Goal: Transaction & Acquisition: Book appointment/travel/reservation

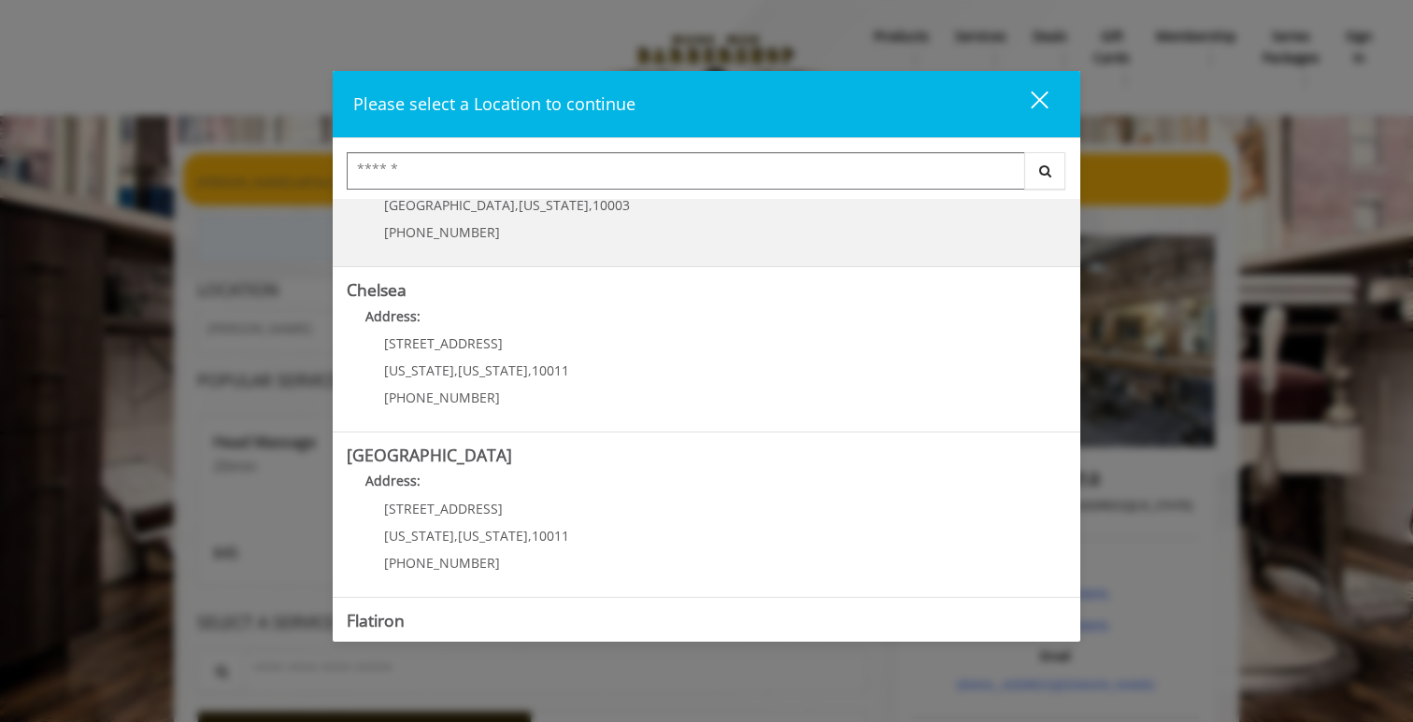
scroll to position [104, 0]
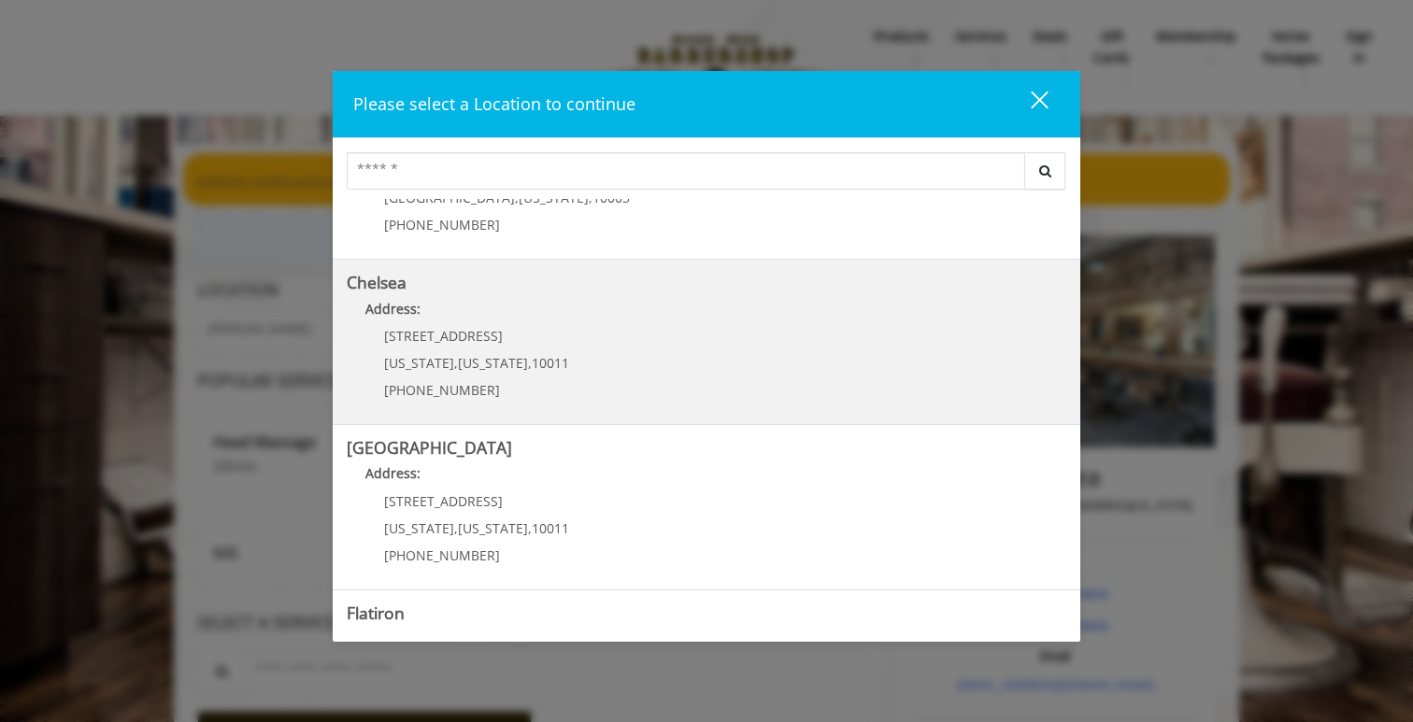
click at [607, 347] on link "Chelsea Address: [STREET_ADDRESS][US_STATE][US_STATE] (917) 639-3902" at bounding box center [707, 342] width 720 height 136
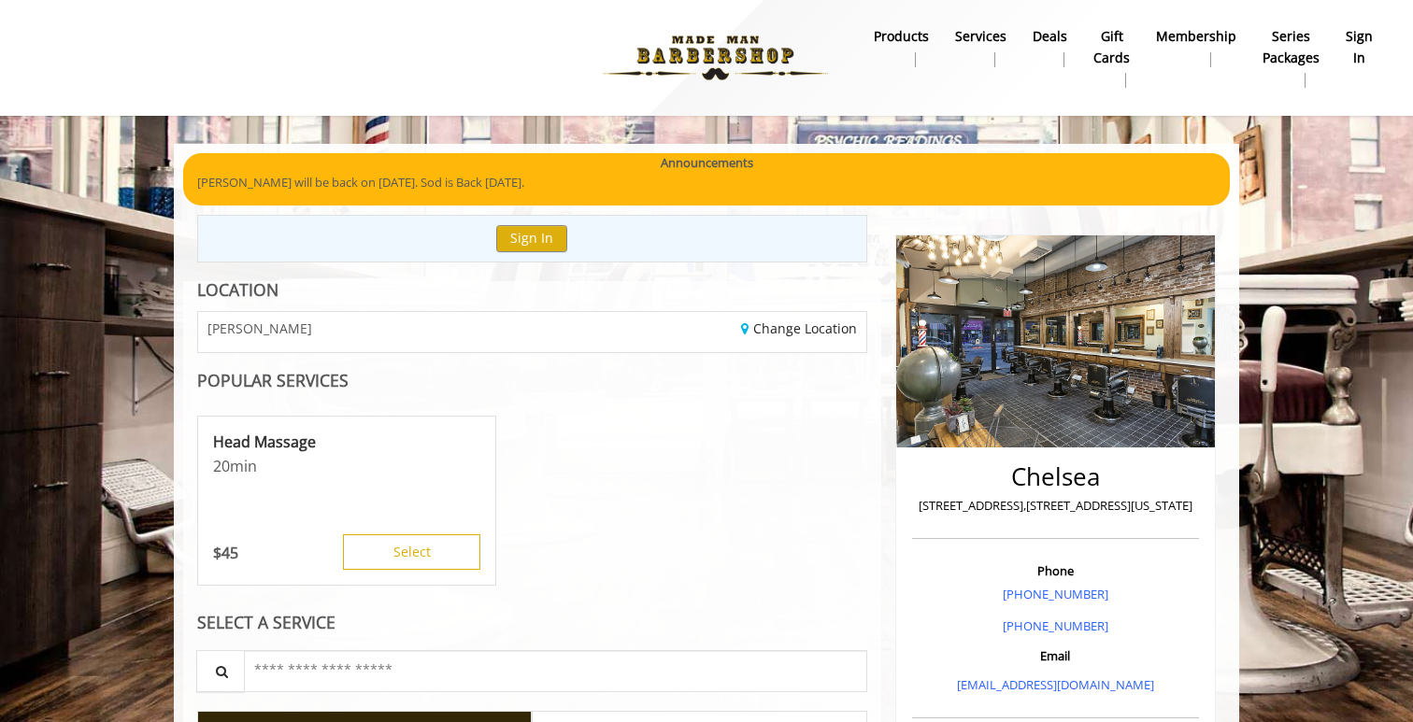
scroll to position [47, 0]
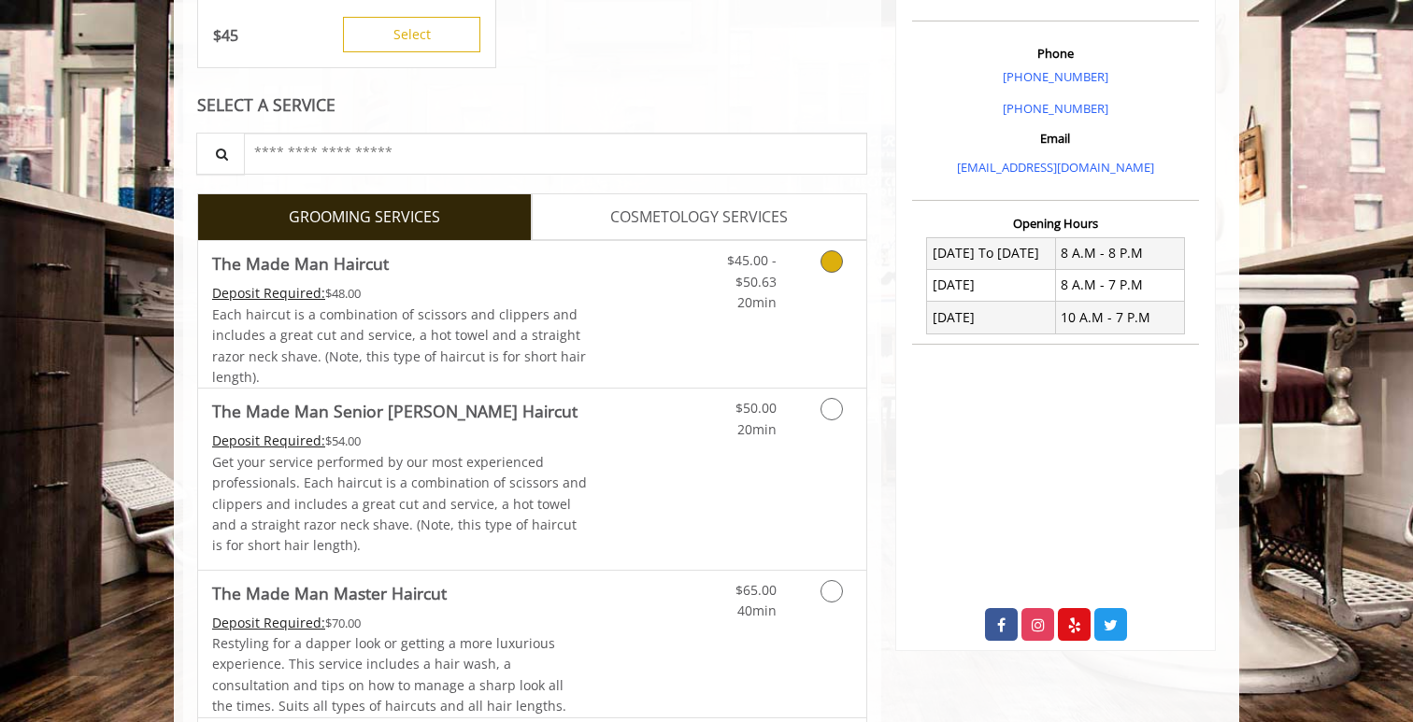
scroll to position [531, 0]
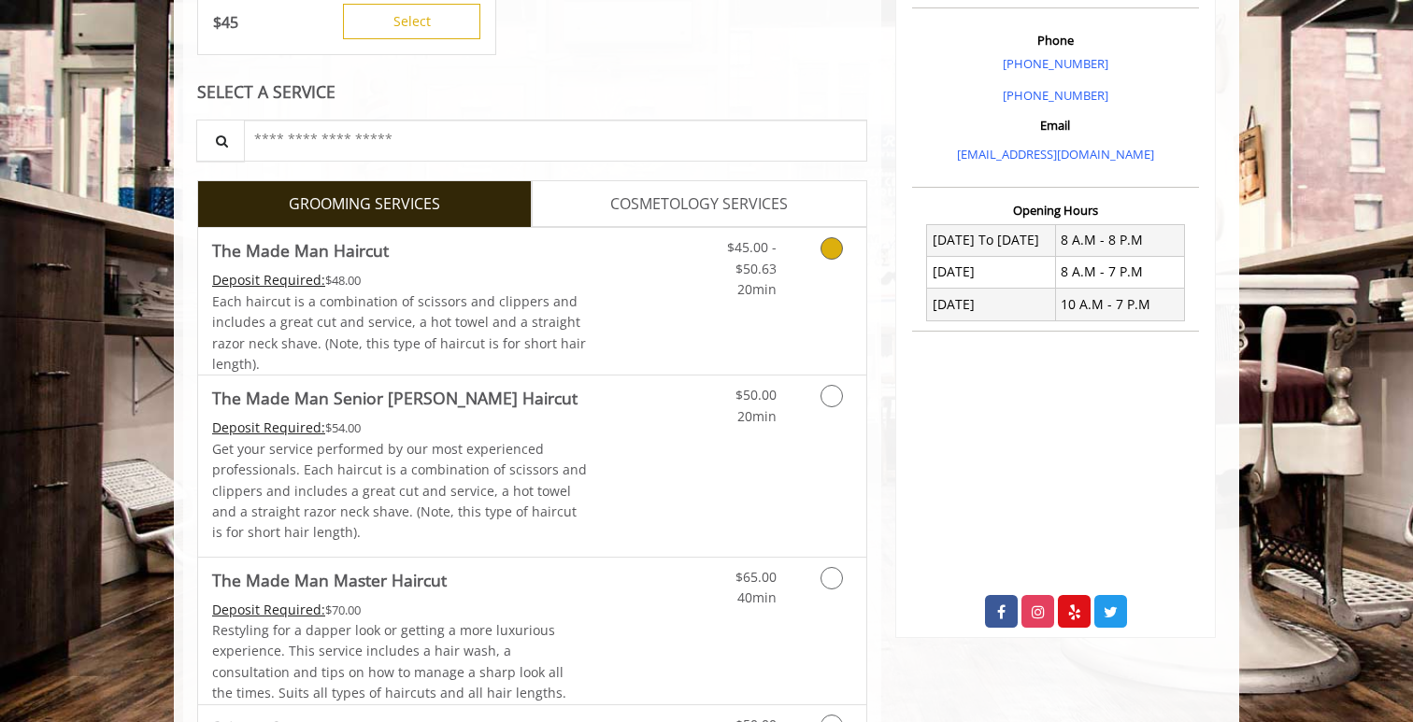
click at [747, 321] on div "$45.00 - $50.63 20min" at bounding box center [782, 301] width 167 height 147
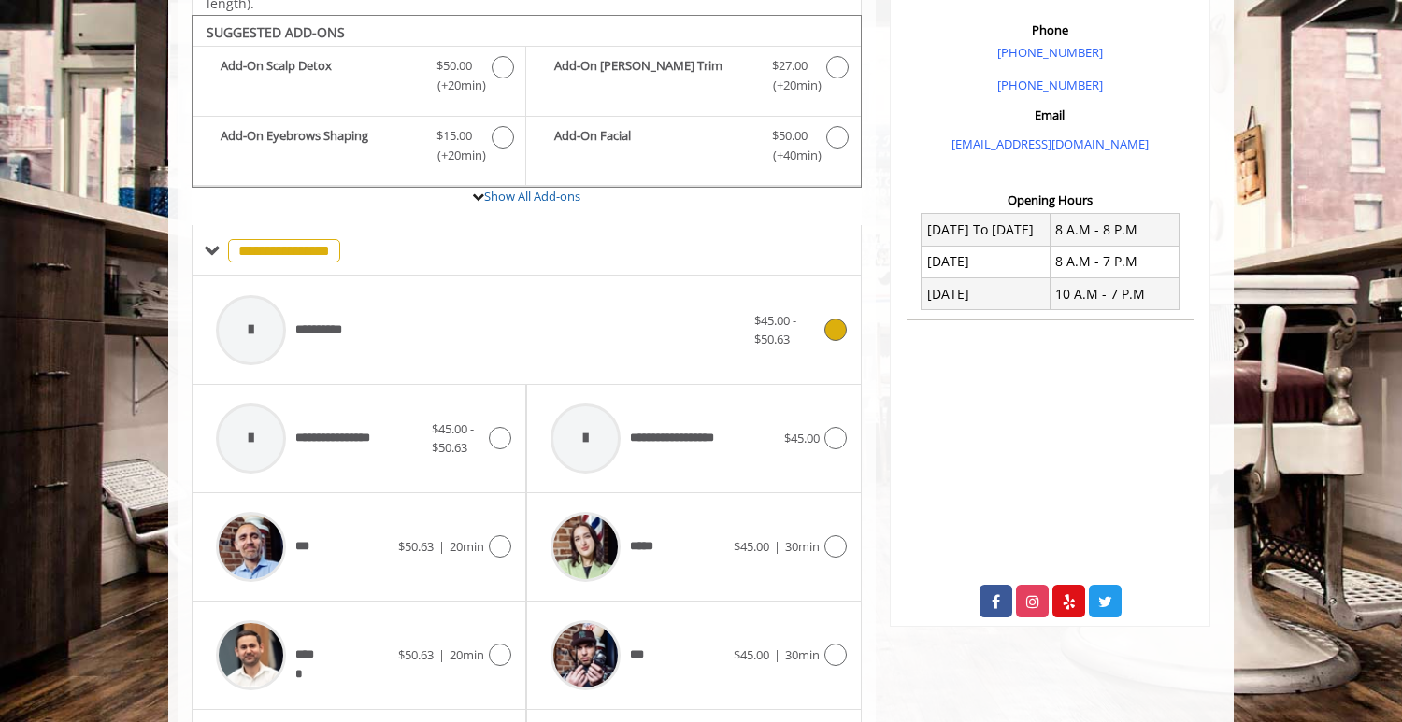
scroll to position [556, 0]
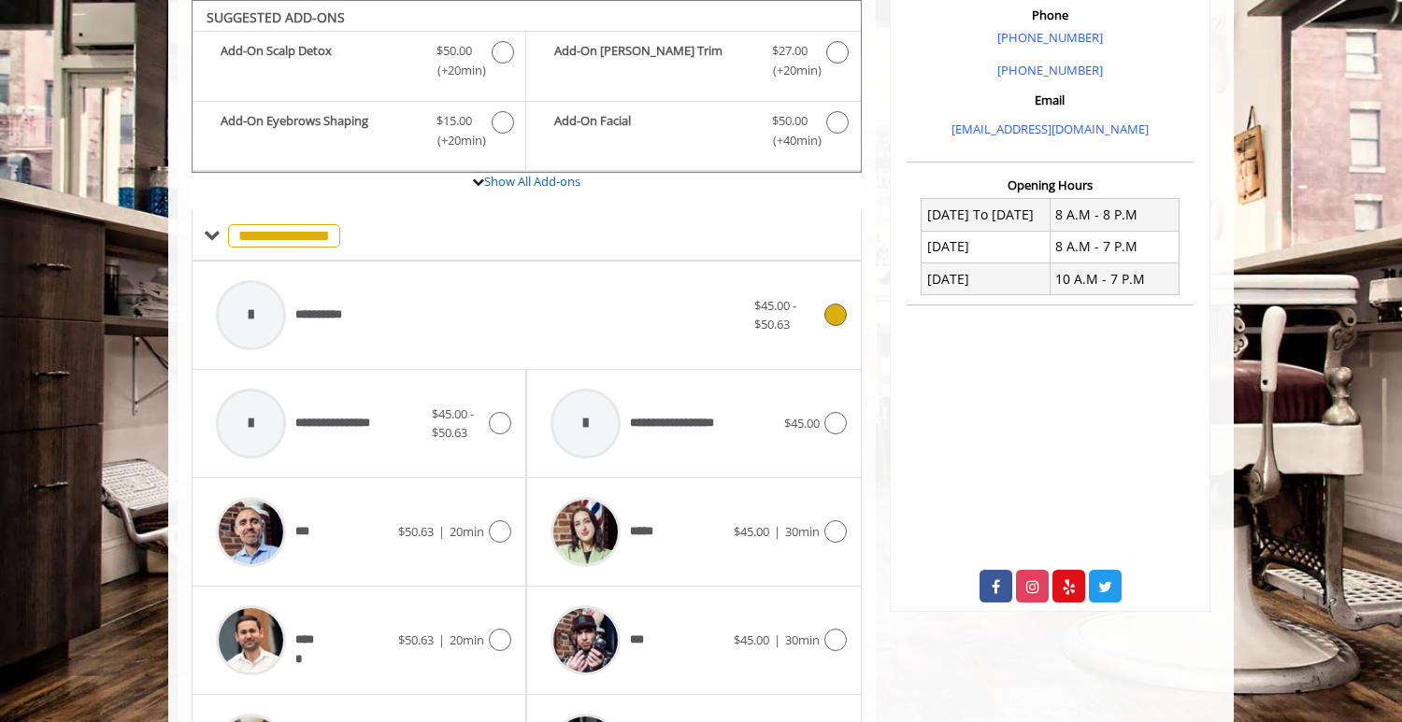
click at [472, 327] on div "**********" at bounding box center [481, 315] width 548 height 89
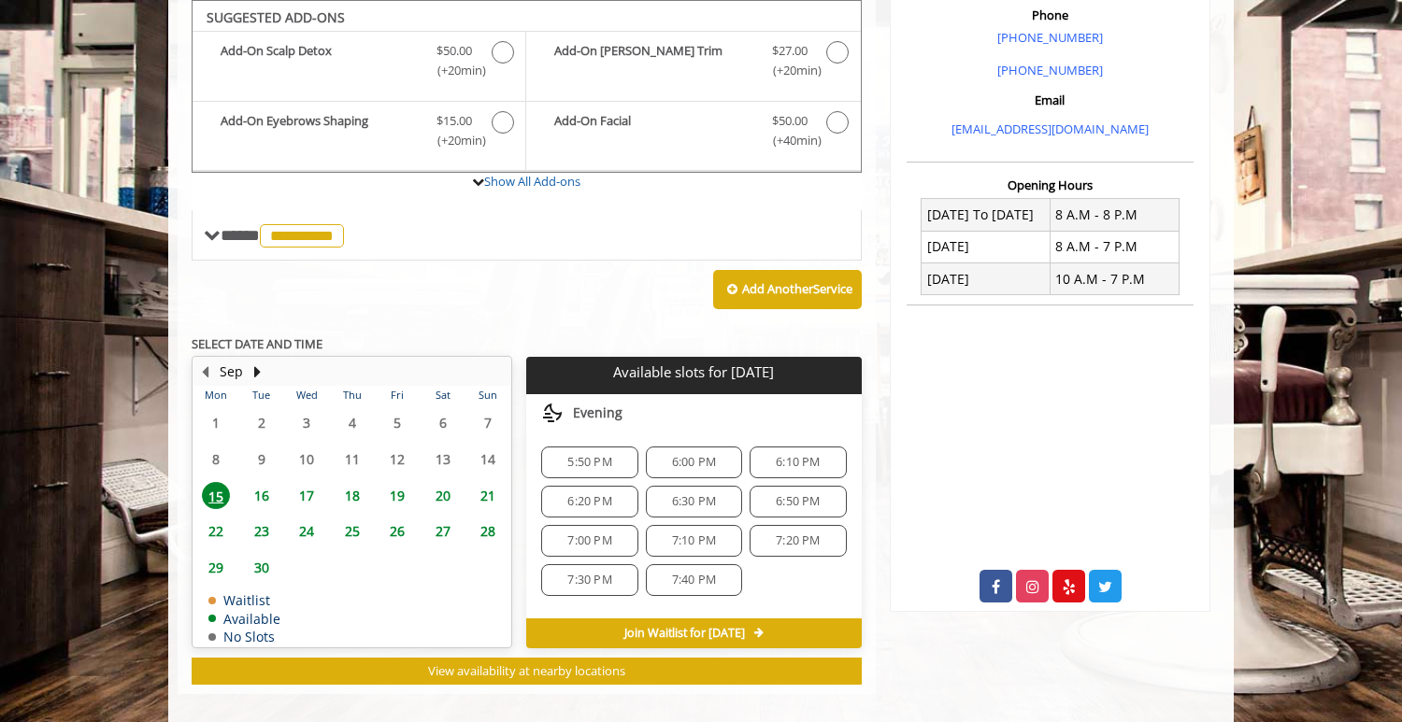
scroll to position [557, 0]
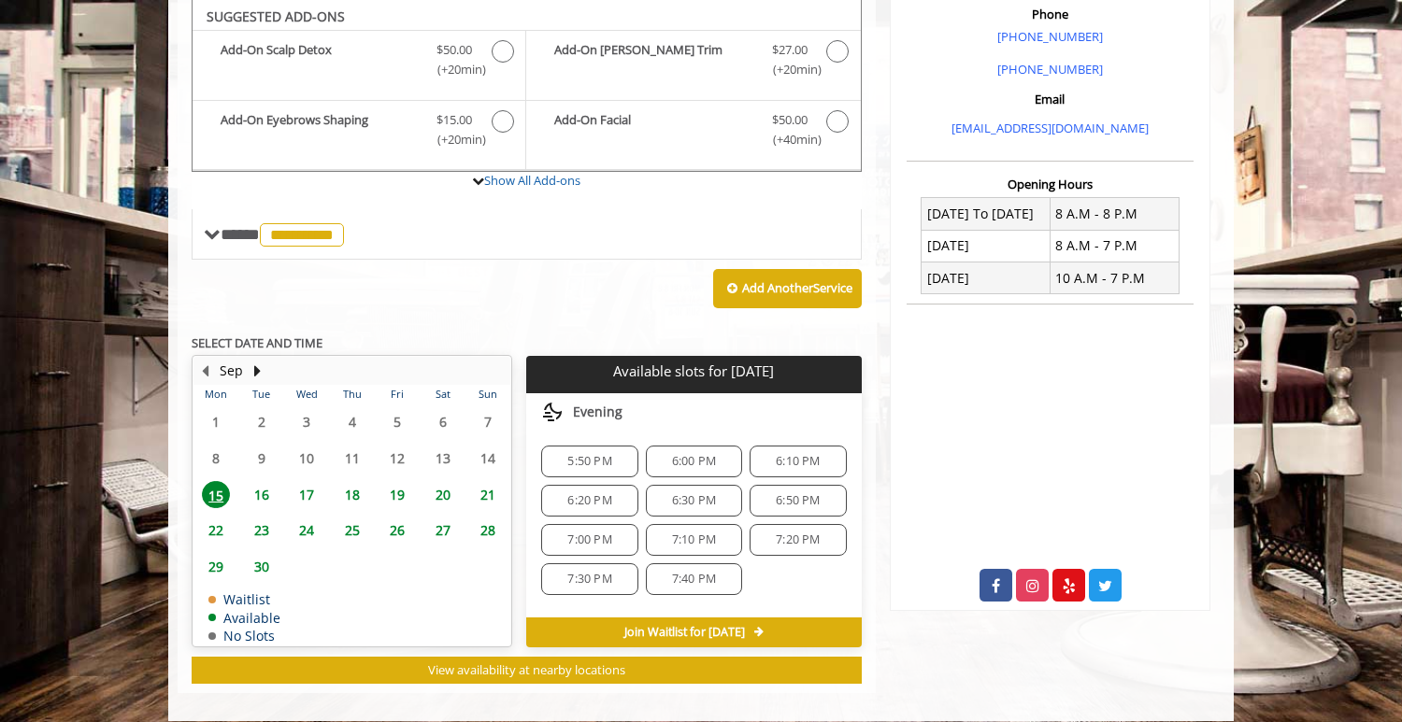
click at [778, 465] on span "6:10 PM" at bounding box center [798, 461] width 44 height 15
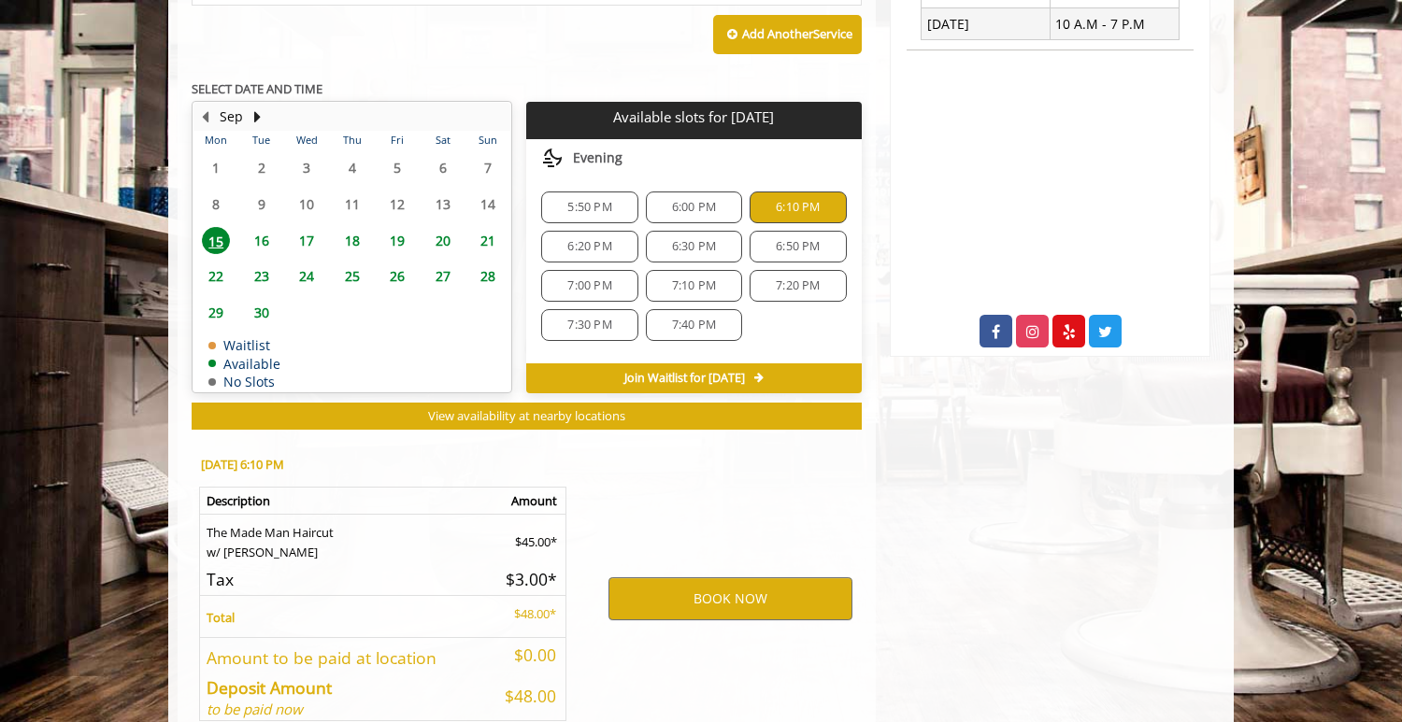
scroll to position [911, 0]
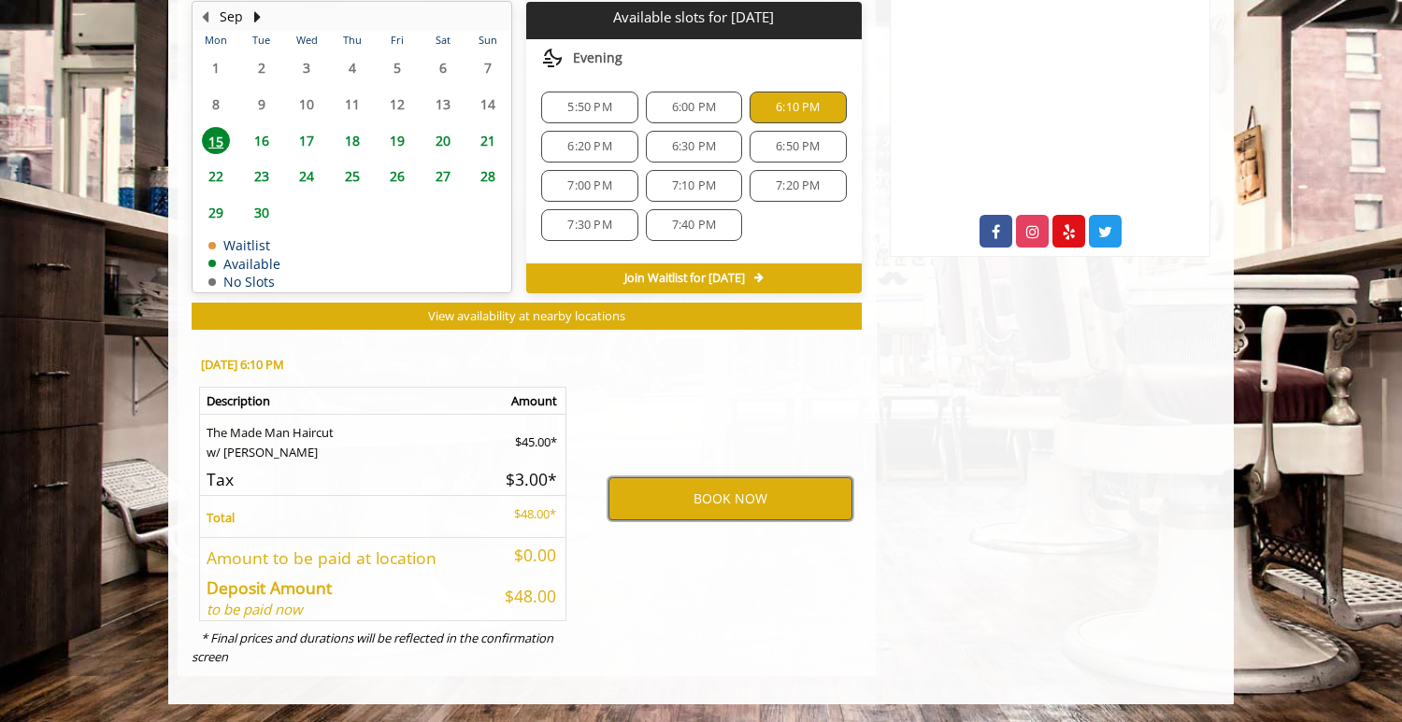
click at [752, 502] on button "BOOK NOW" at bounding box center [730, 499] width 244 height 43
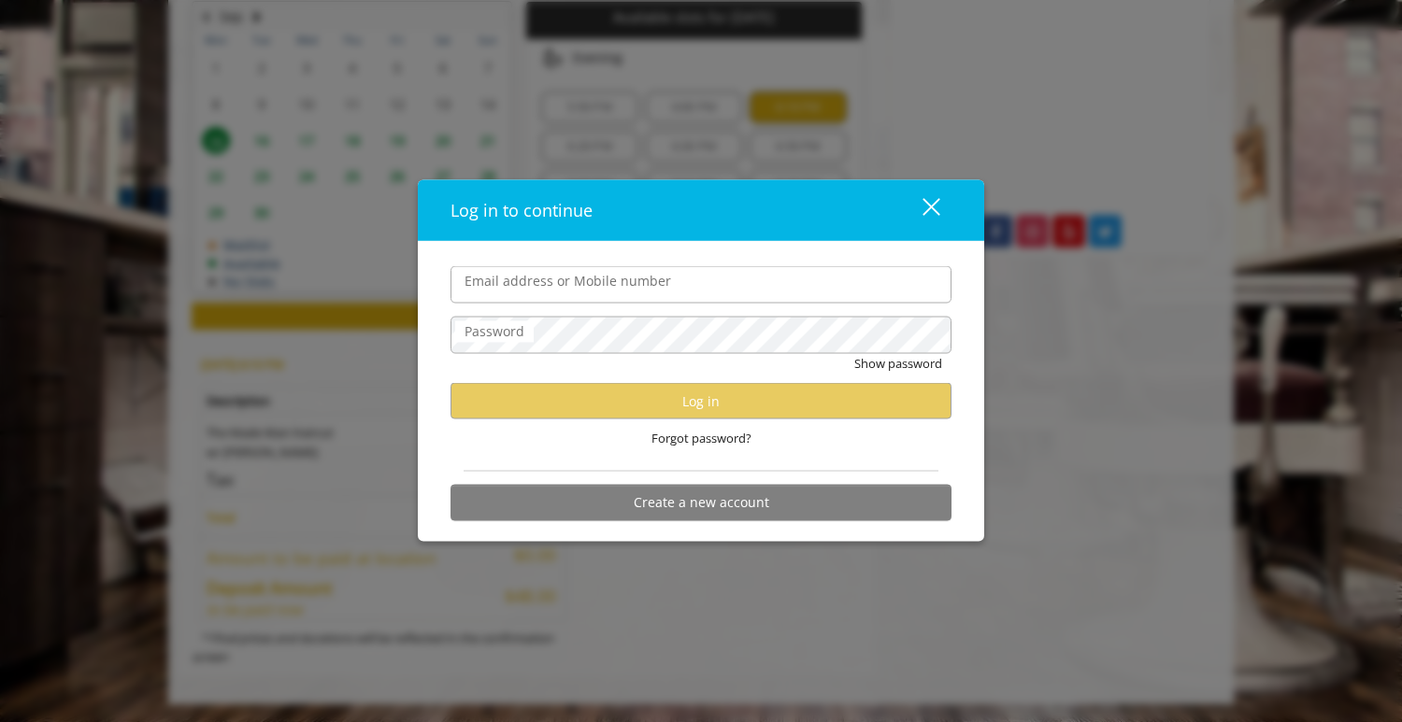
click at [560, 284] on input "Email address or Mobile number" at bounding box center [700, 284] width 501 height 37
type input "**********"
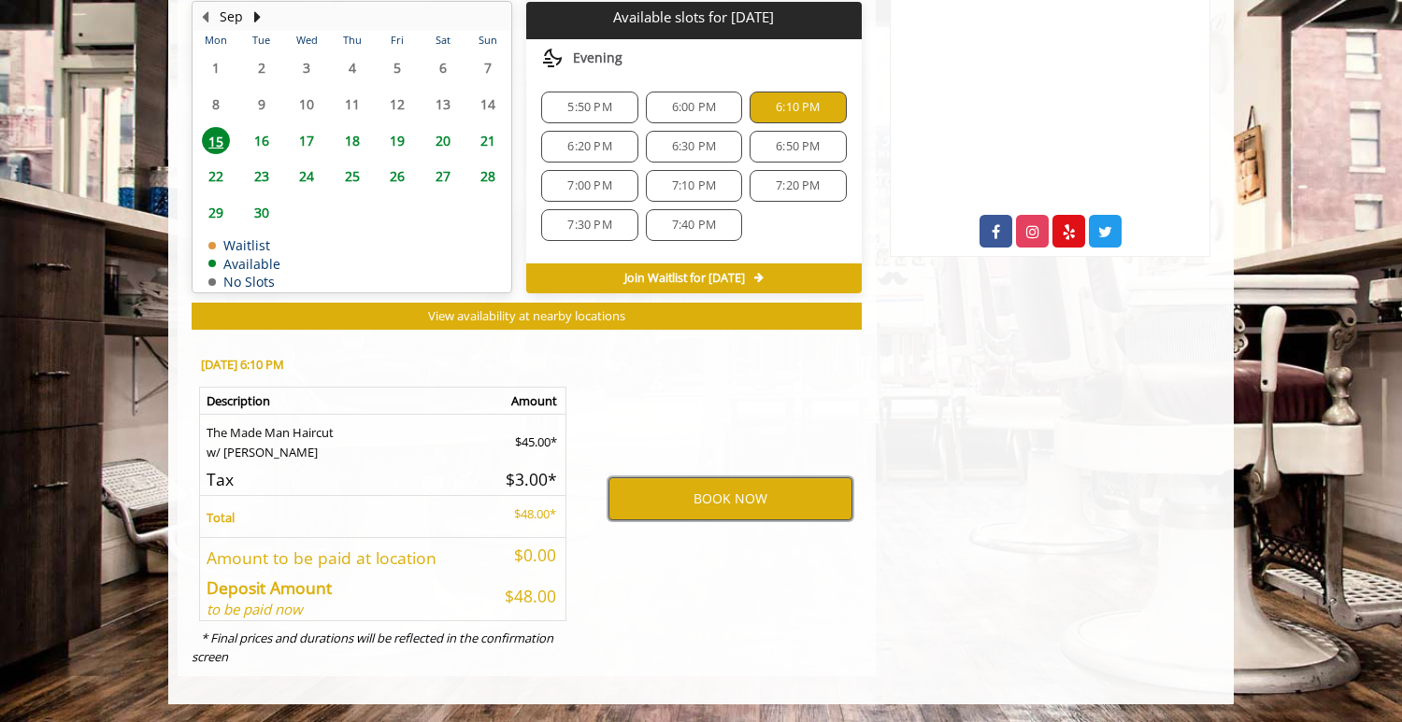
click at [736, 499] on button "BOOK NOW" at bounding box center [730, 499] width 244 height 43
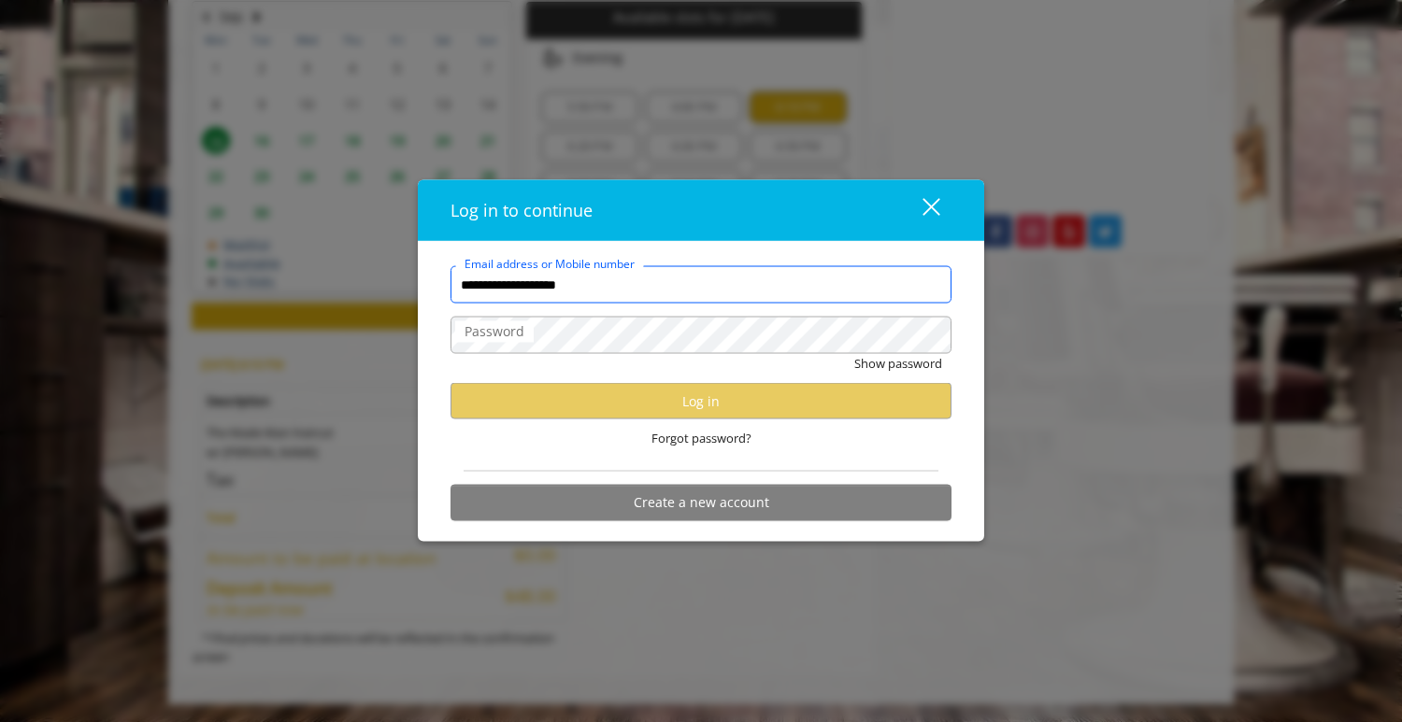
click at [669, 288] on input "**********" at bounding box center [700, 284] width 501 height 37
type input "**********"
click at [900, 363] on button "Show password" at bounding box center [898, 364] width 88 height 20
click at [664, 436] on span "Forgot password?" at bounding box center [701, 439] width 100 height 20
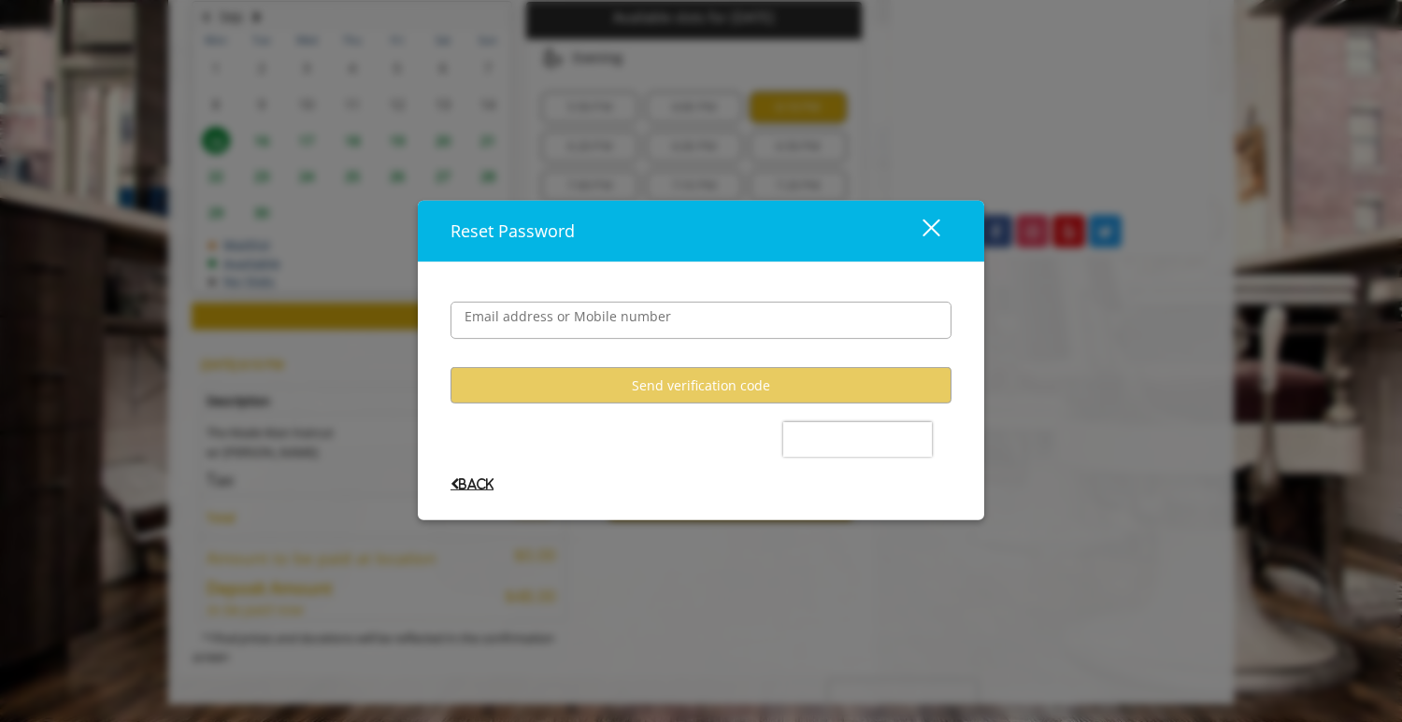
click at [451, 486] on span "Back" at bounding box center [471, 484] width 43 height 12
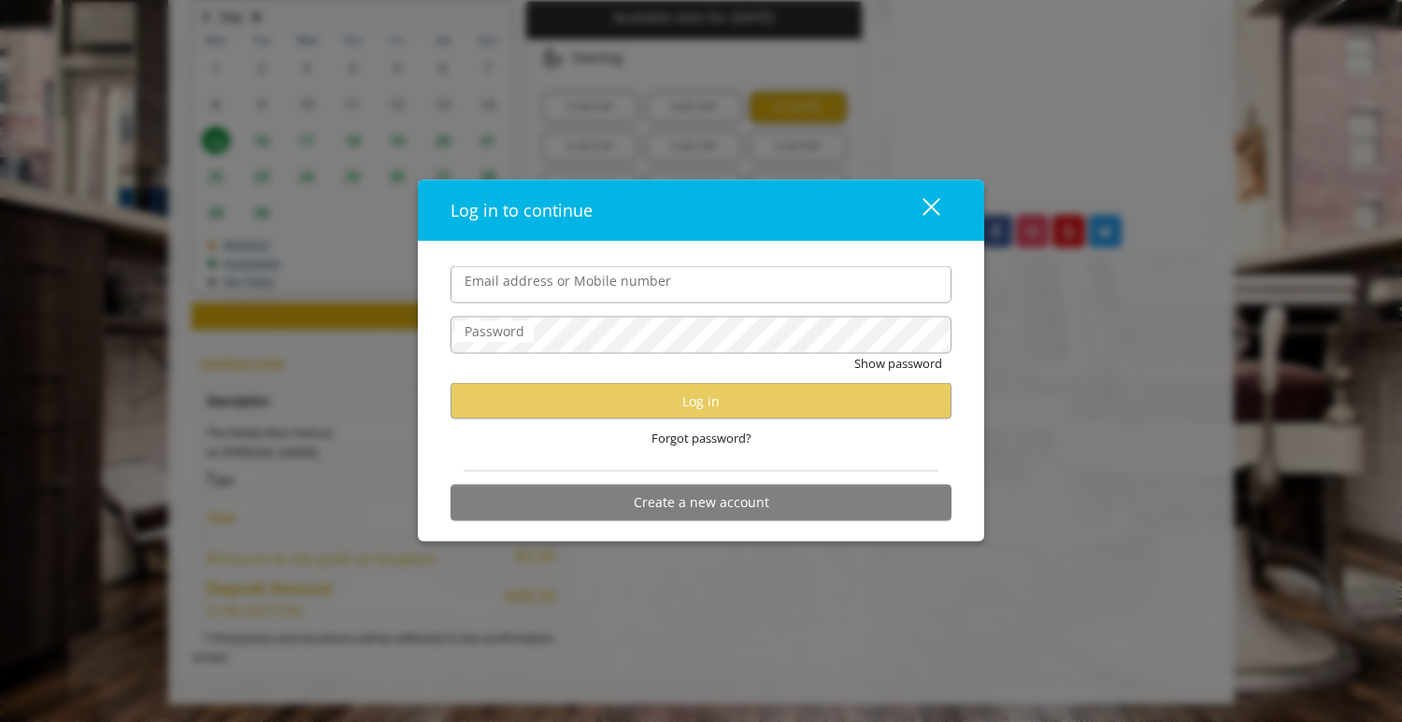
click at [607, 290] on input "Email address or Mobile number" at bounding box center [700, 284] width 501 height 37
type input "**********"
click at [723, 444] on span "Forgot password?" at bounding box center [701, 439] width 100 height 20
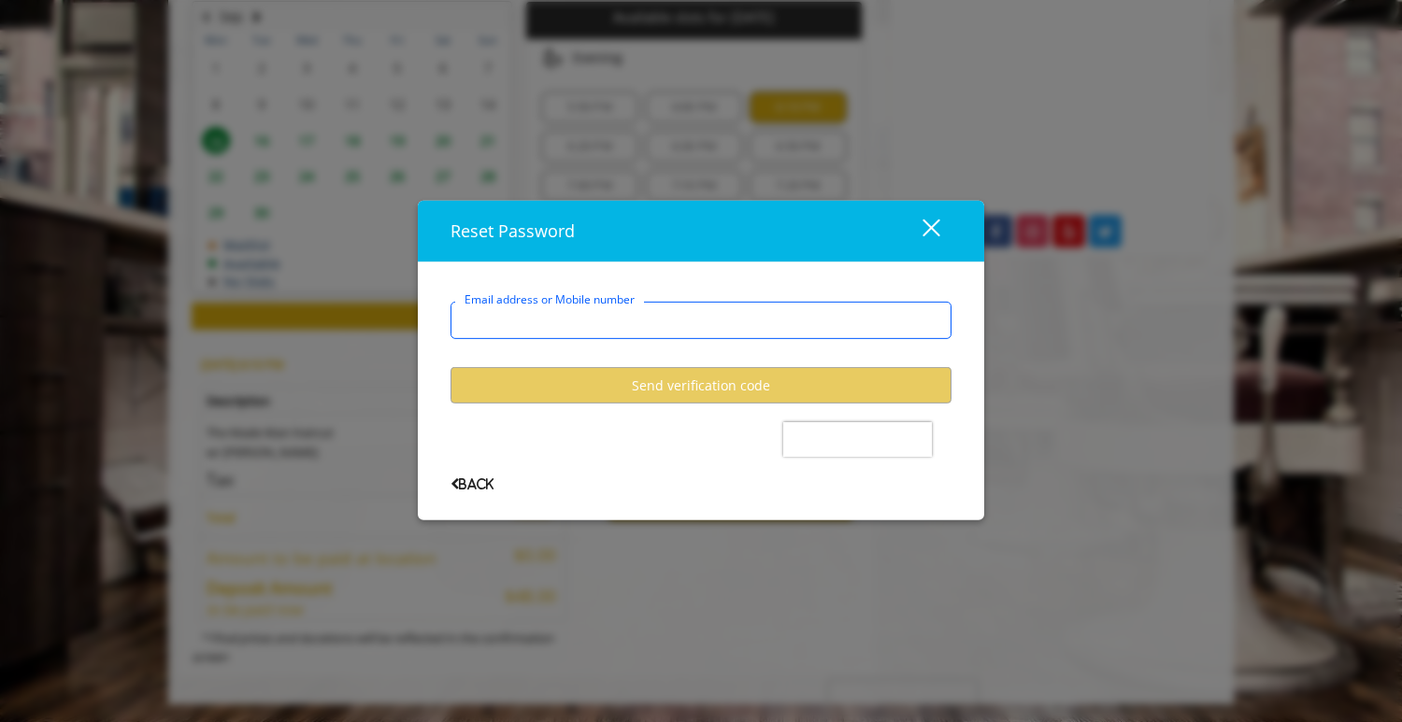
click at [593, 314] on input "Email address or Mobile number" at bounding box center [700, 320] width 501 height 37
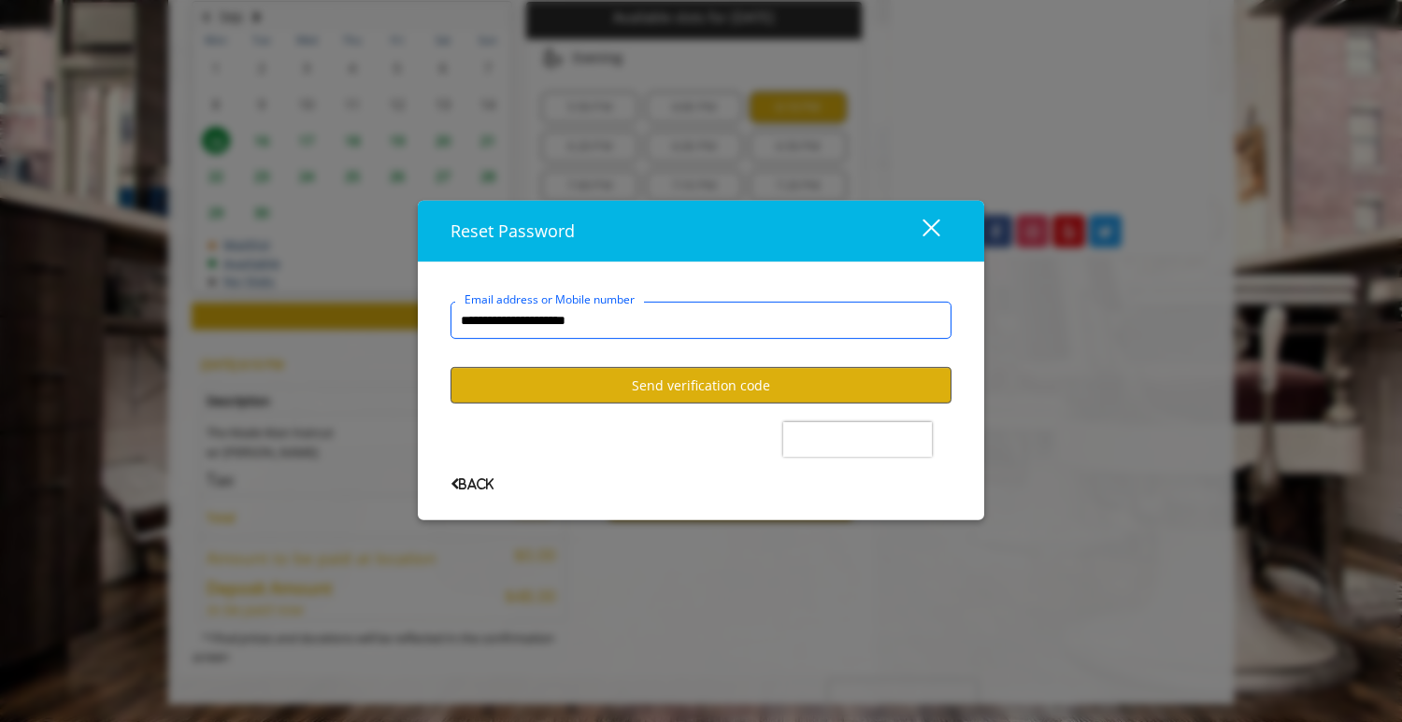
type input "**********"
click at [587, 378] on button "Send verification code" at bounding box center [700, 385] width 501 height 36
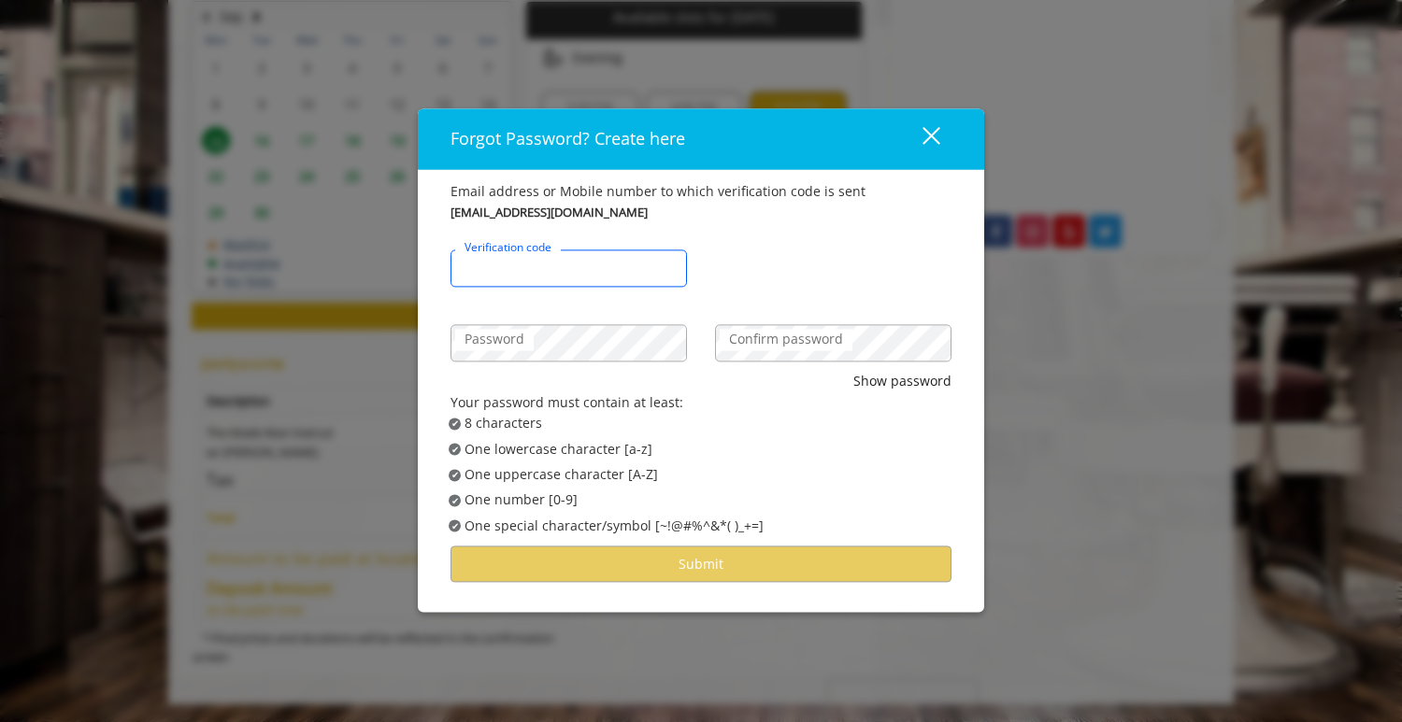
click at [582, 275] on input "Verification code" at bounding box center [568, 268] width 236 height 37
paste input "******"
type input "******"
click at [0, 721] on com-1password-button at bounding box center [0, 723] width 0 height 0
click at [775, 338] on label "Confirm password" at bounding box center [786, 340] width 133 height 21
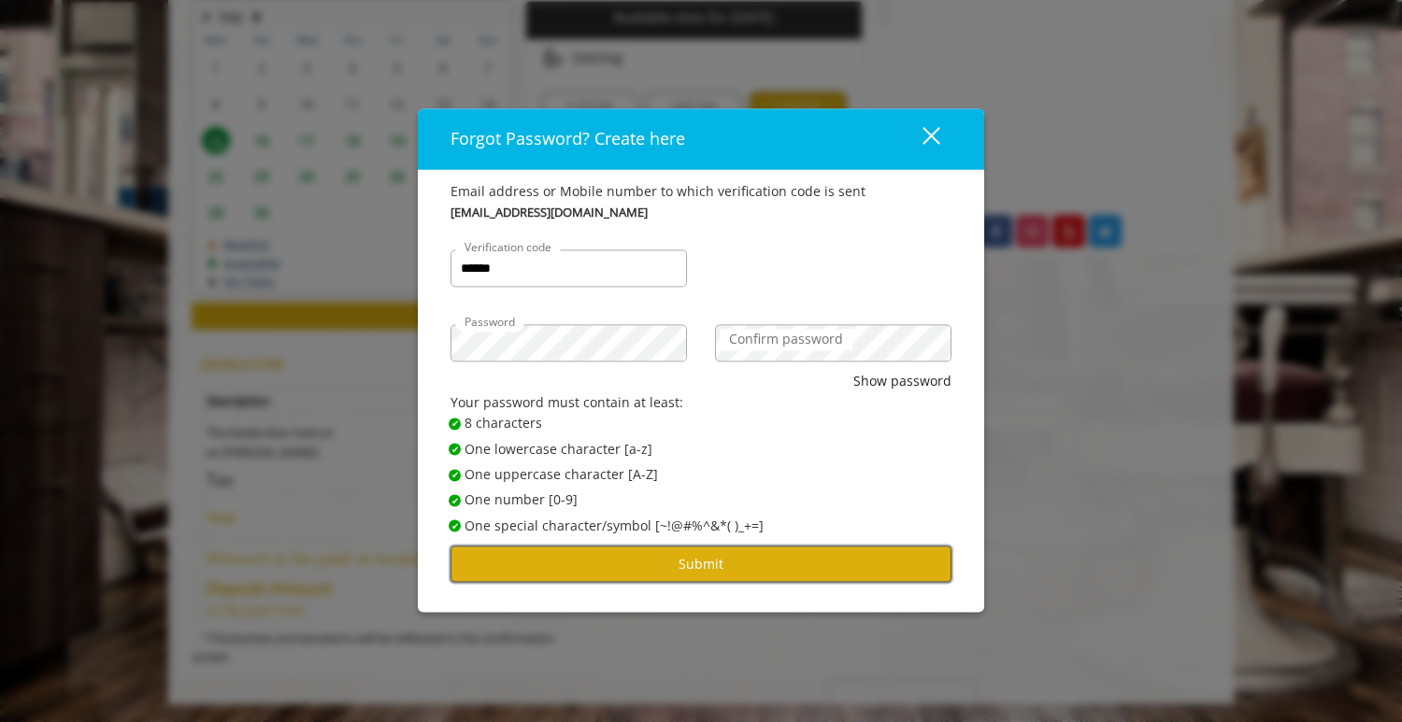
click at [730, 565] on button "Submit" at bounding box center [700, 565] width 501 height 36
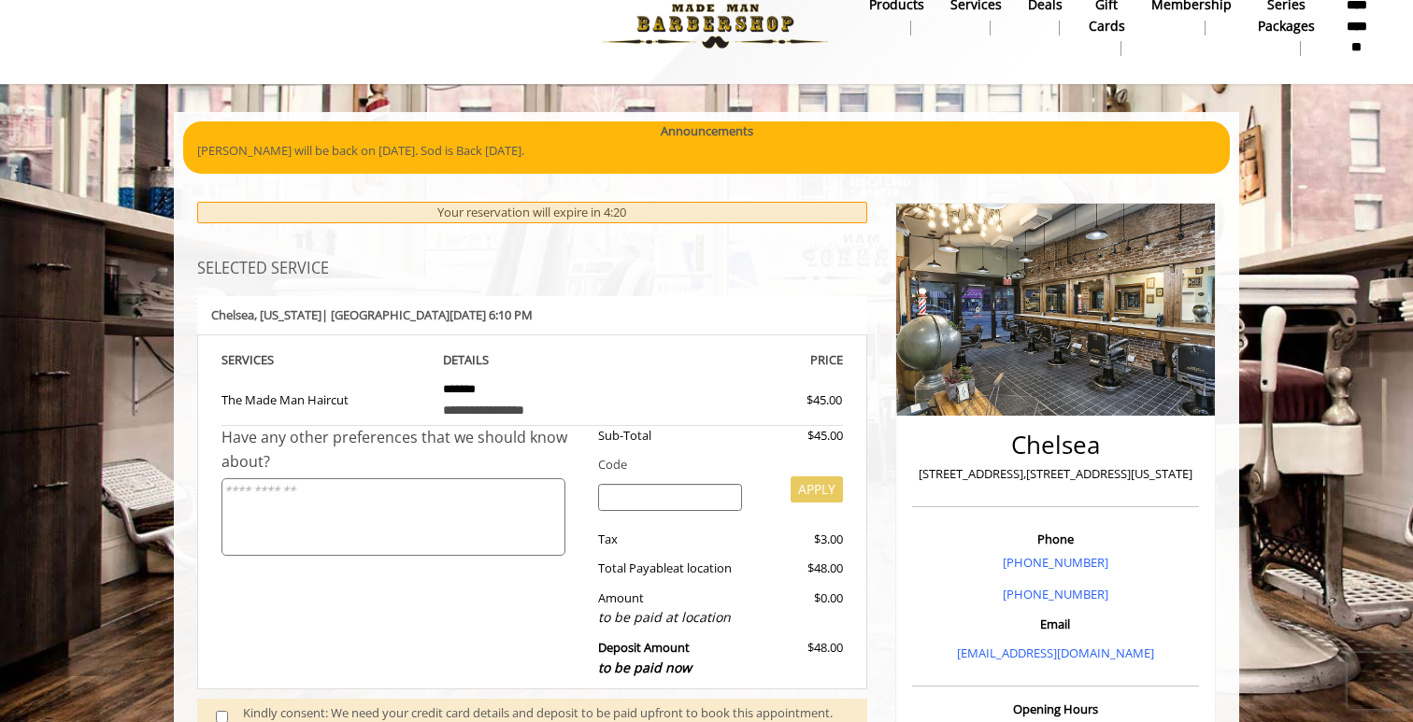
scroll to position [14, 0]
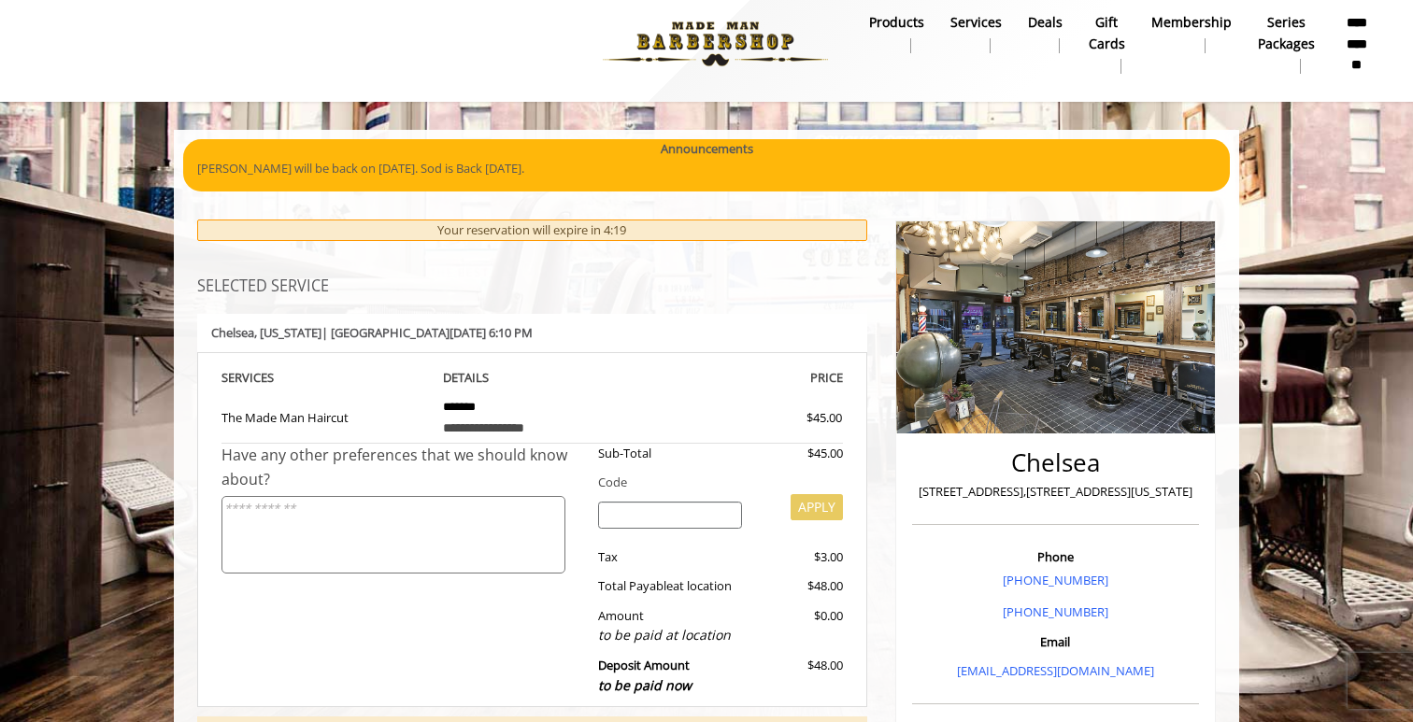
click at [516, 340] on div "Chelsea , New York | Mon, Sep 15 2025 6:10 PM" at bounding box center [532, 333] width 670 height 38
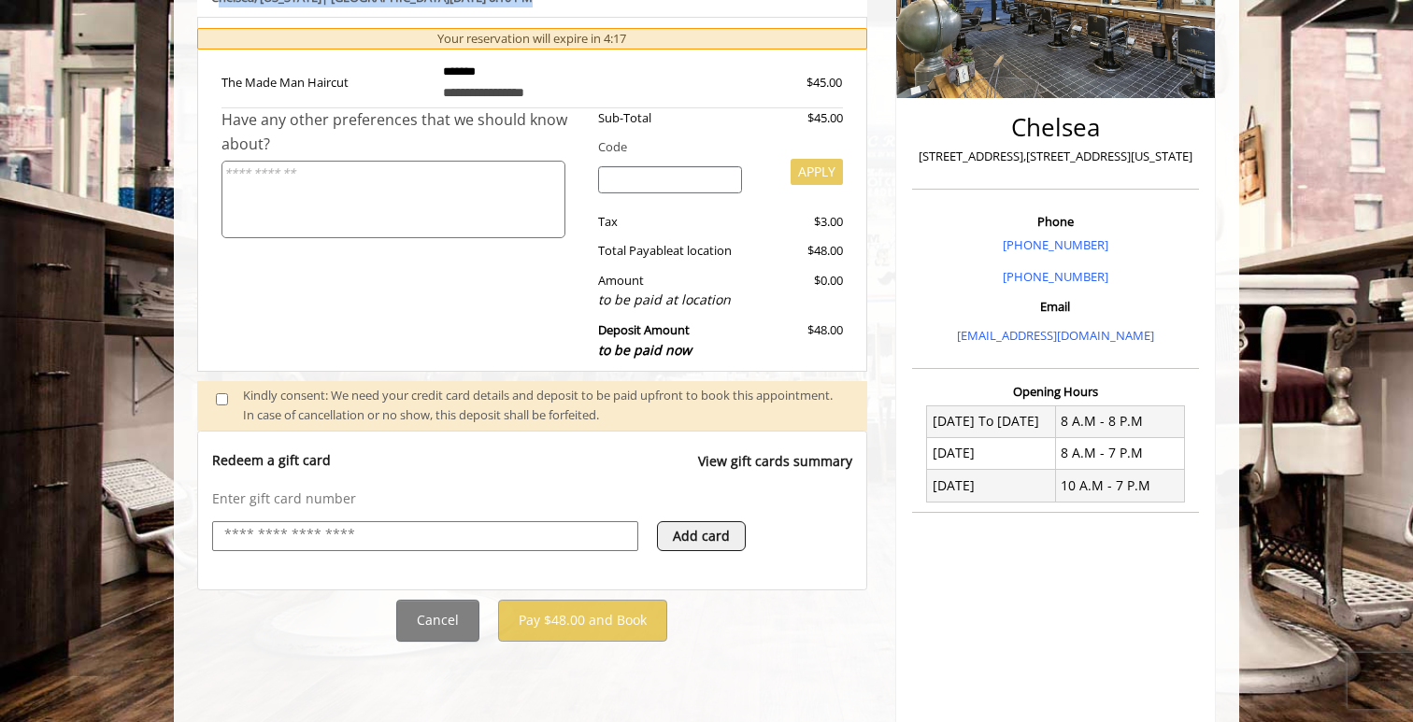
scroll to position [364, 0]
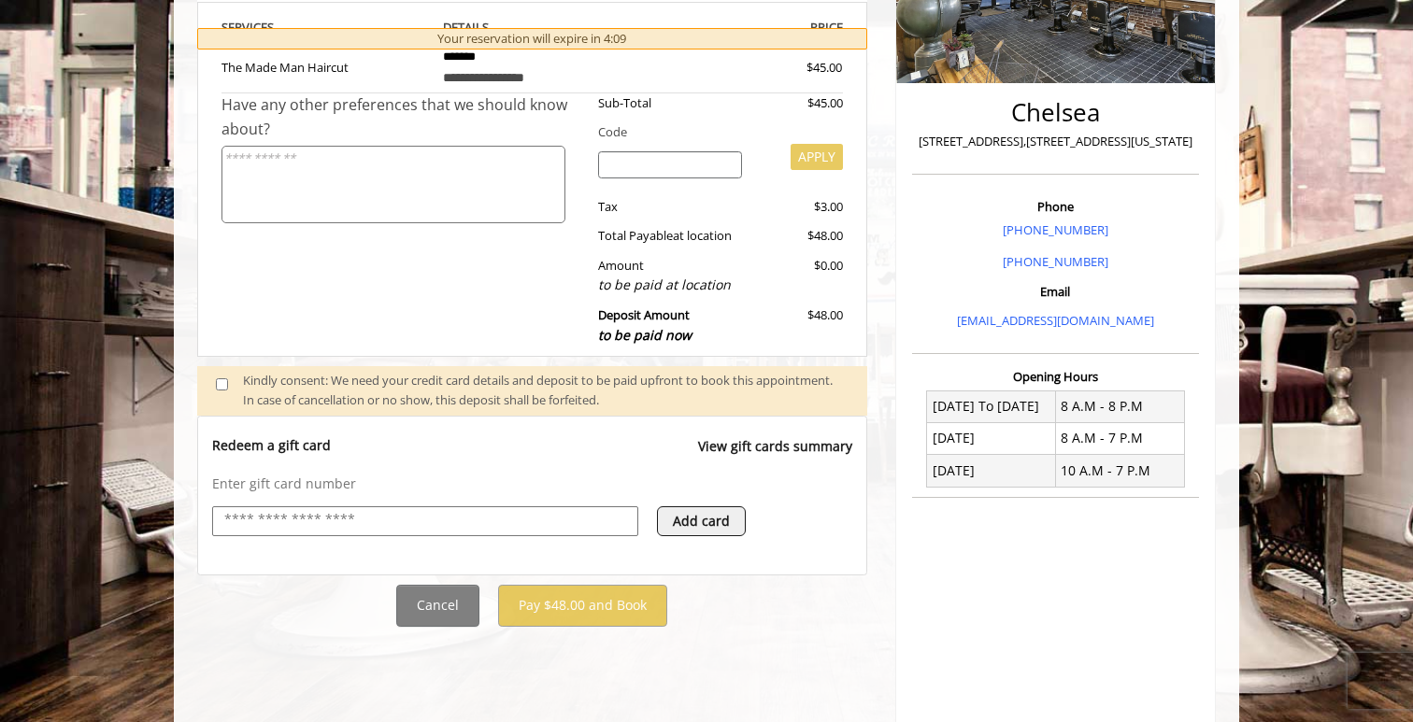
click at [301, 450] on p "Redeem a gift card" at bounding box center [271, 445] width 119 height 19
click at [302, 495] on div "Enter gift card number Add card" at bounding box center [532, 515] width 640 height 80
click at [321, 515] on input "text" at bounding box center [425, 520] width 406 height 22
type input "****"
click at [742, 583] on div "**********" at bounding box center [532, 248] width 670 height 758
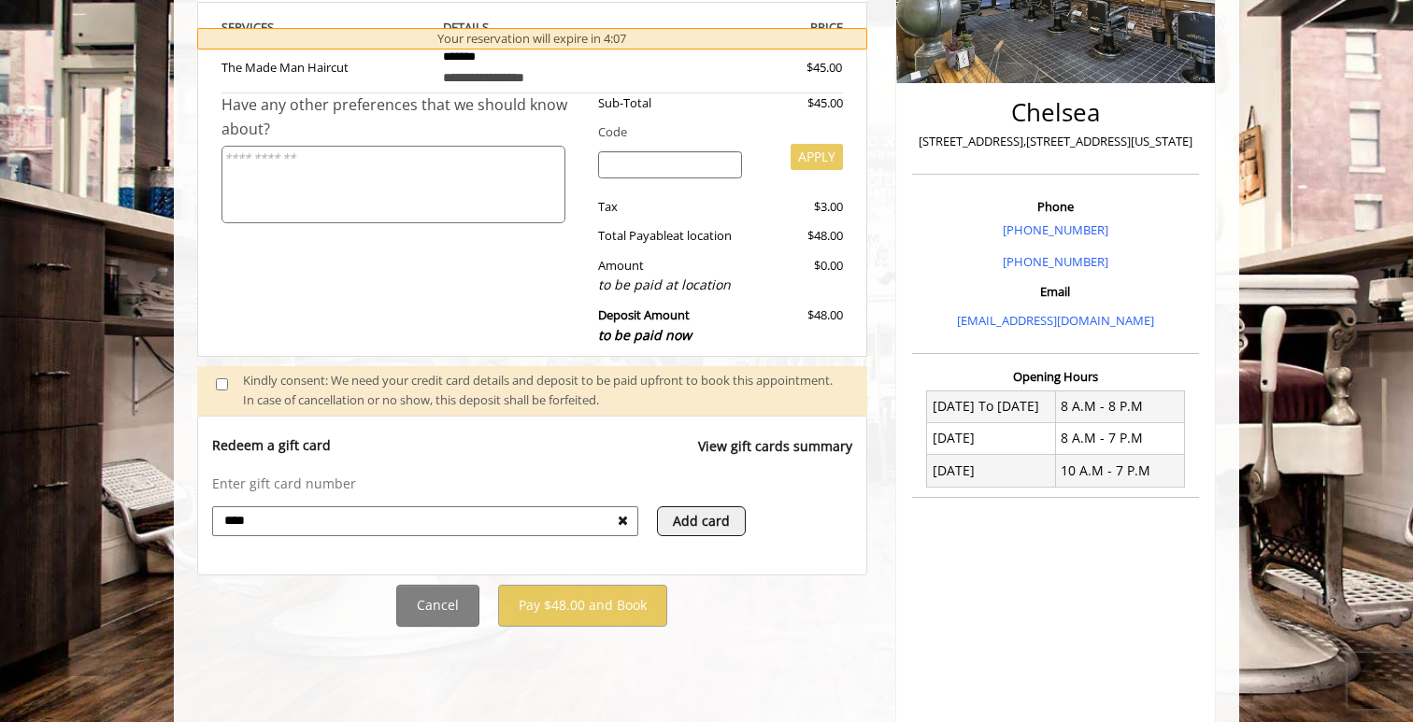
click at [618, 520] on icon at bounding box center [623, 520] width 10 height 13
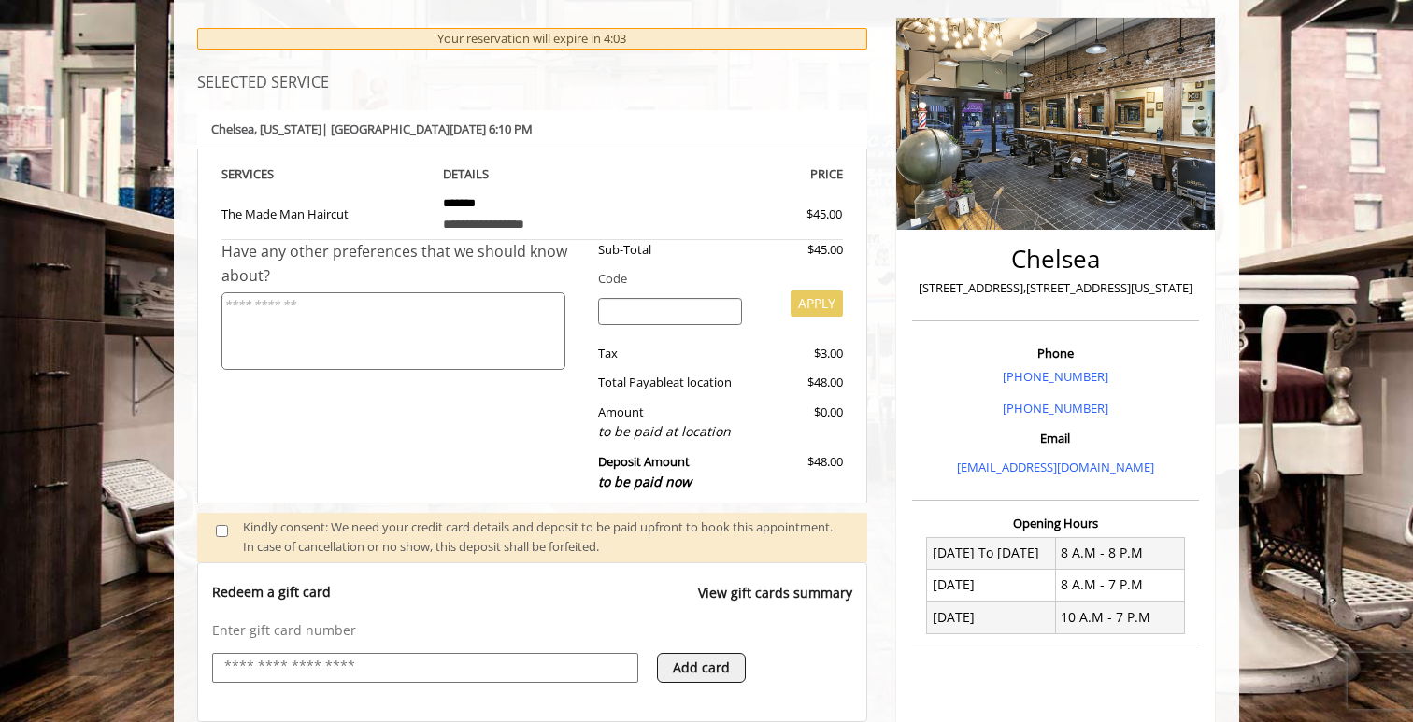
scroll to position [222, 0]
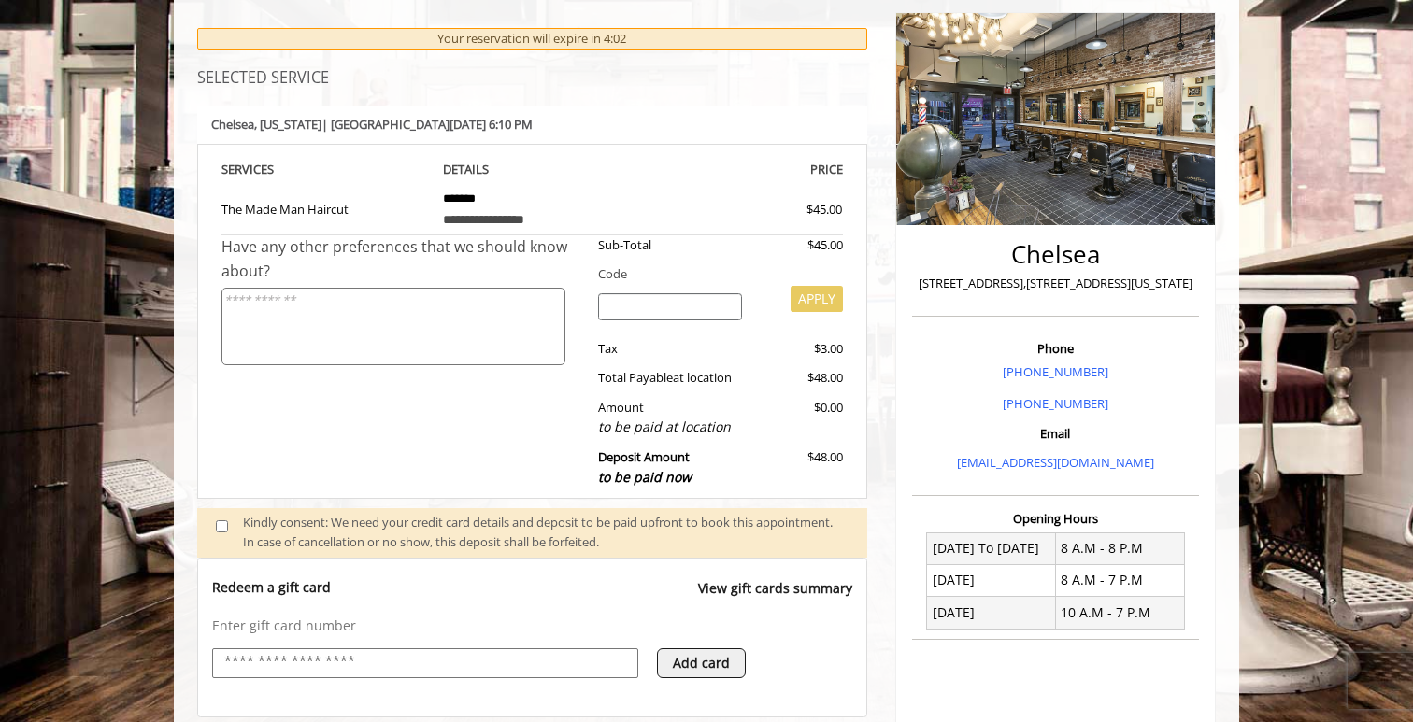
click at [491, 191] on td "**********" at bounding box center [532, 207] width 207 height 55
click at [417, 269] on div "Have any other preferences that we should know about?" at bounding box center [402, 260] width 363 height 48
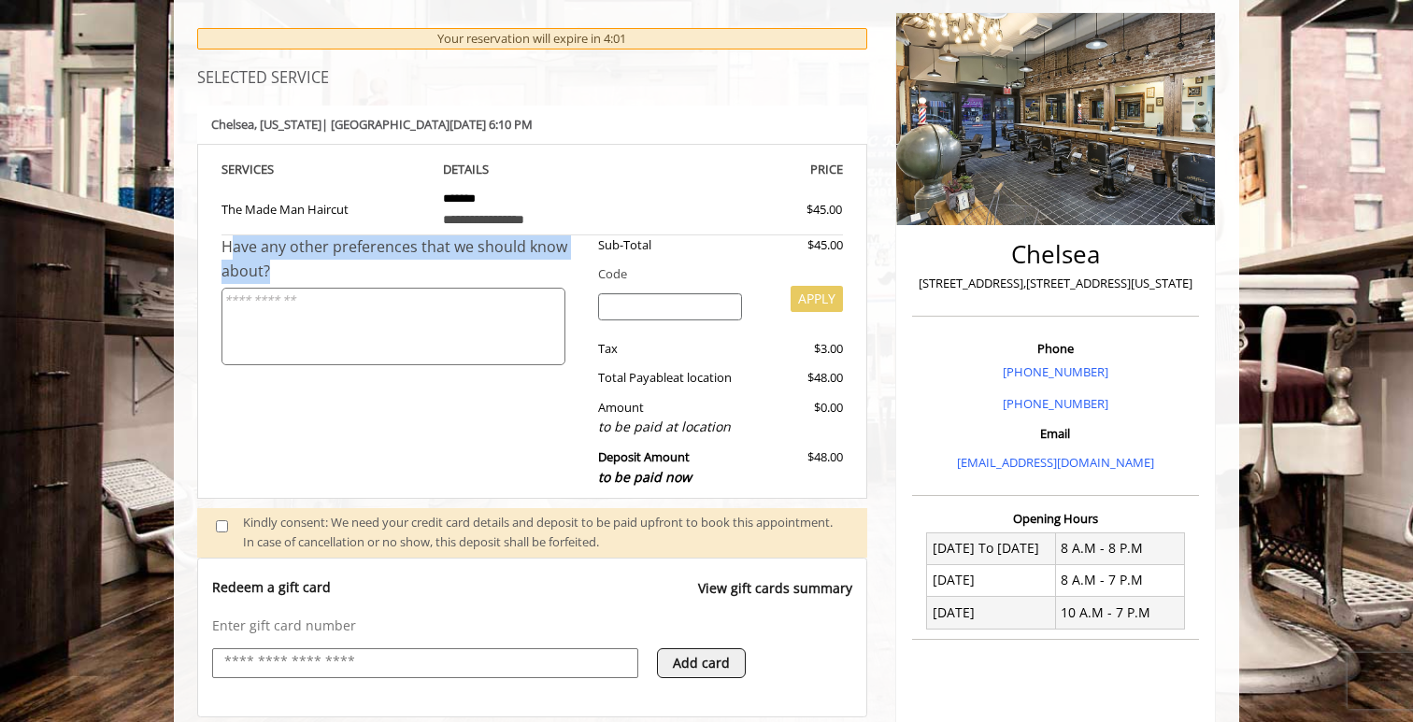
click at [417, 269] on div "Have any other preferences that we should know about?" at bounding box center [402, 260] width 363 height 48
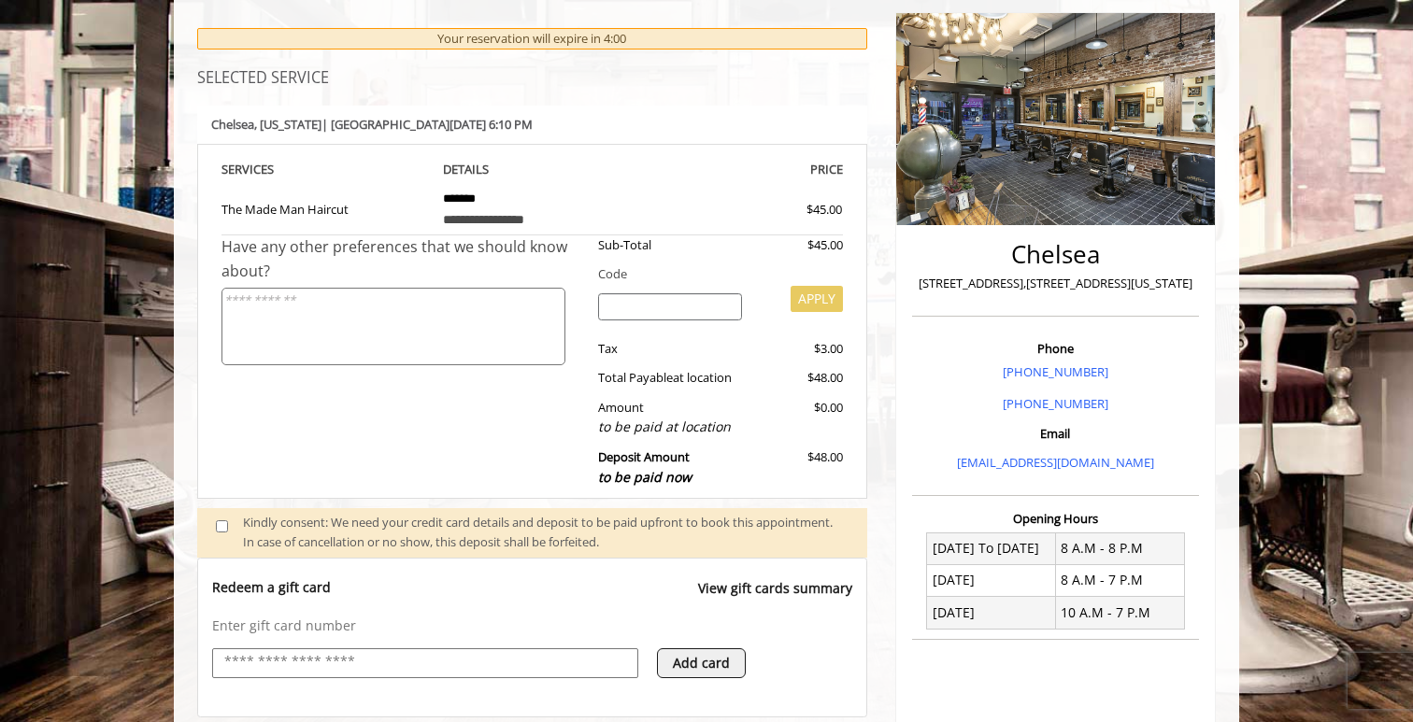
click at [490, 321] on textarea at bounding box center [393, 327] width 344 height 78
click at [665, 465] on div "Deposit Amount to be paid now" at bounding box center [670, 468] width 173 height 40
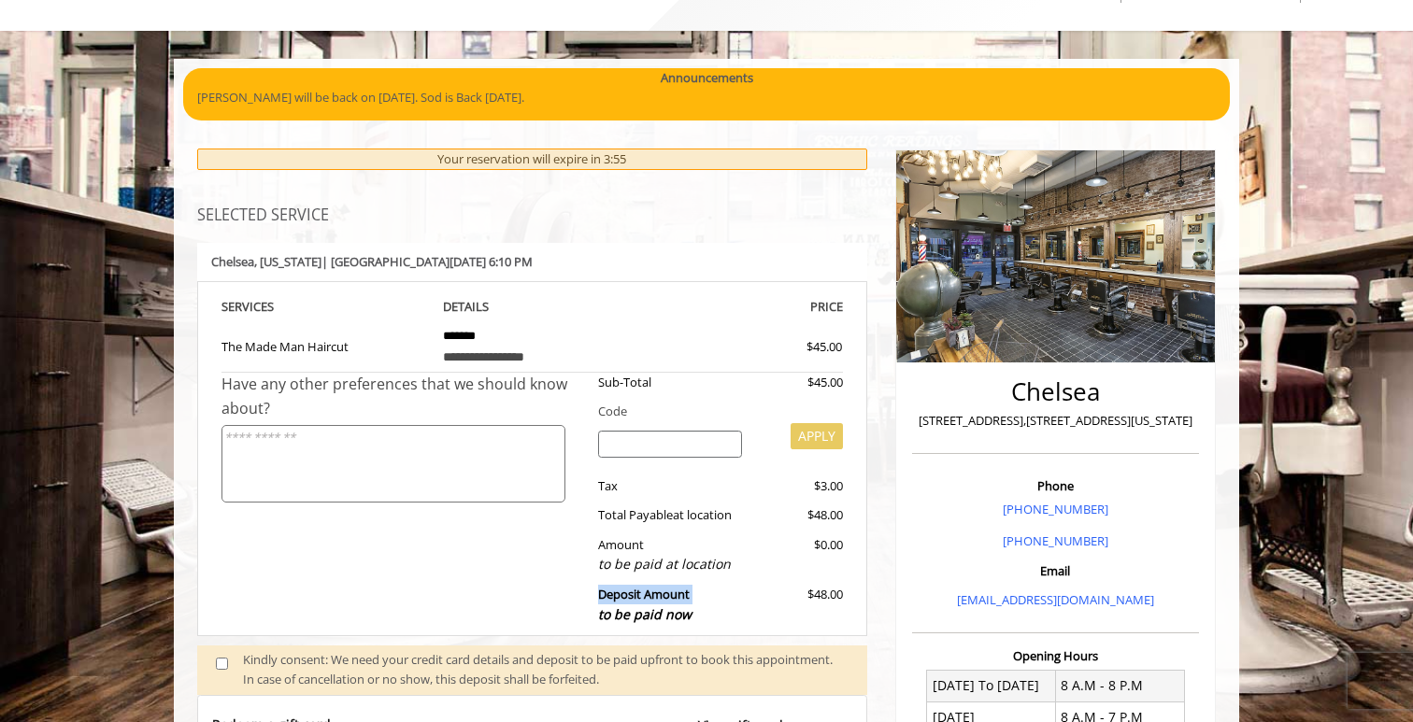
scroll to position [89, 0]
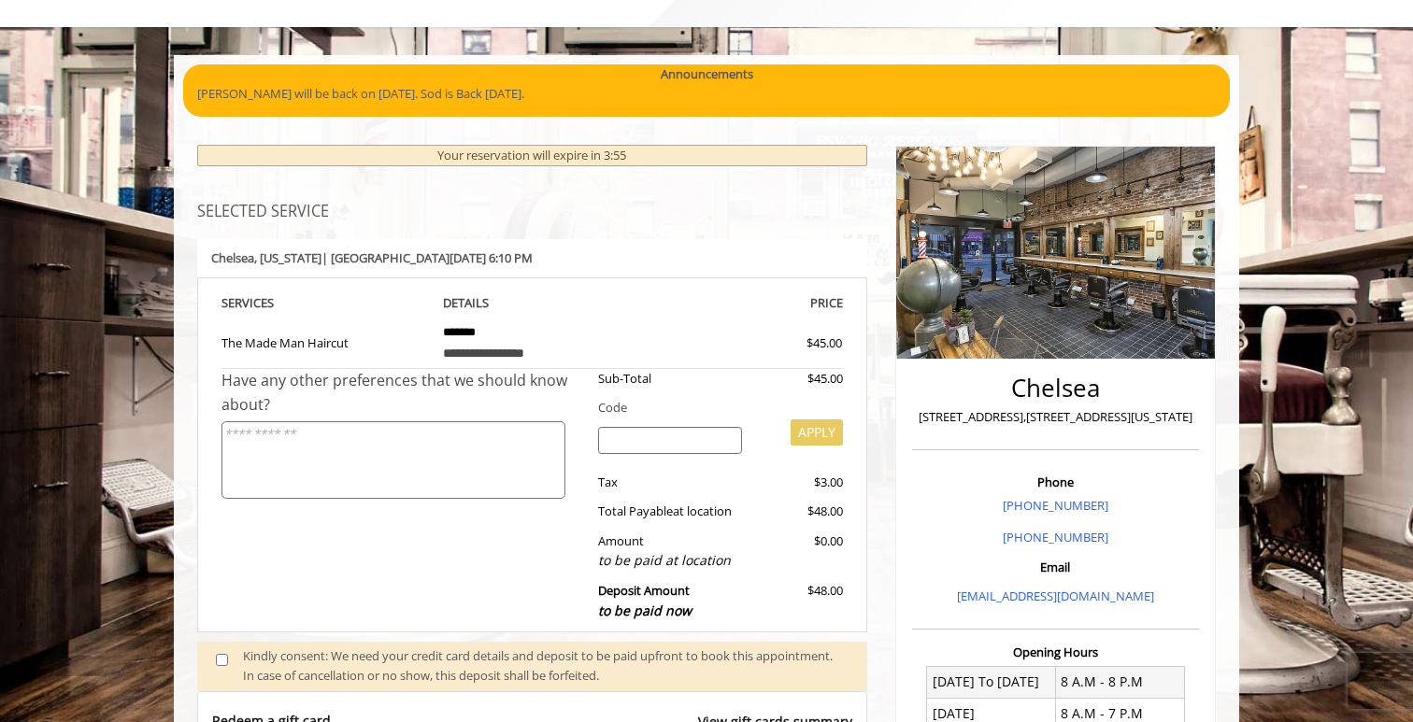
click at [399, 451] on textarea at bounding box center [393, 460] width 344 height 78
click at [578, 433] on div "Have any other preferences that we should know about?" at bounding box center [402, 437] width 363 height 136
click at [659, 444] on input "search" at bounding box center [670, 441] width 145 height 28
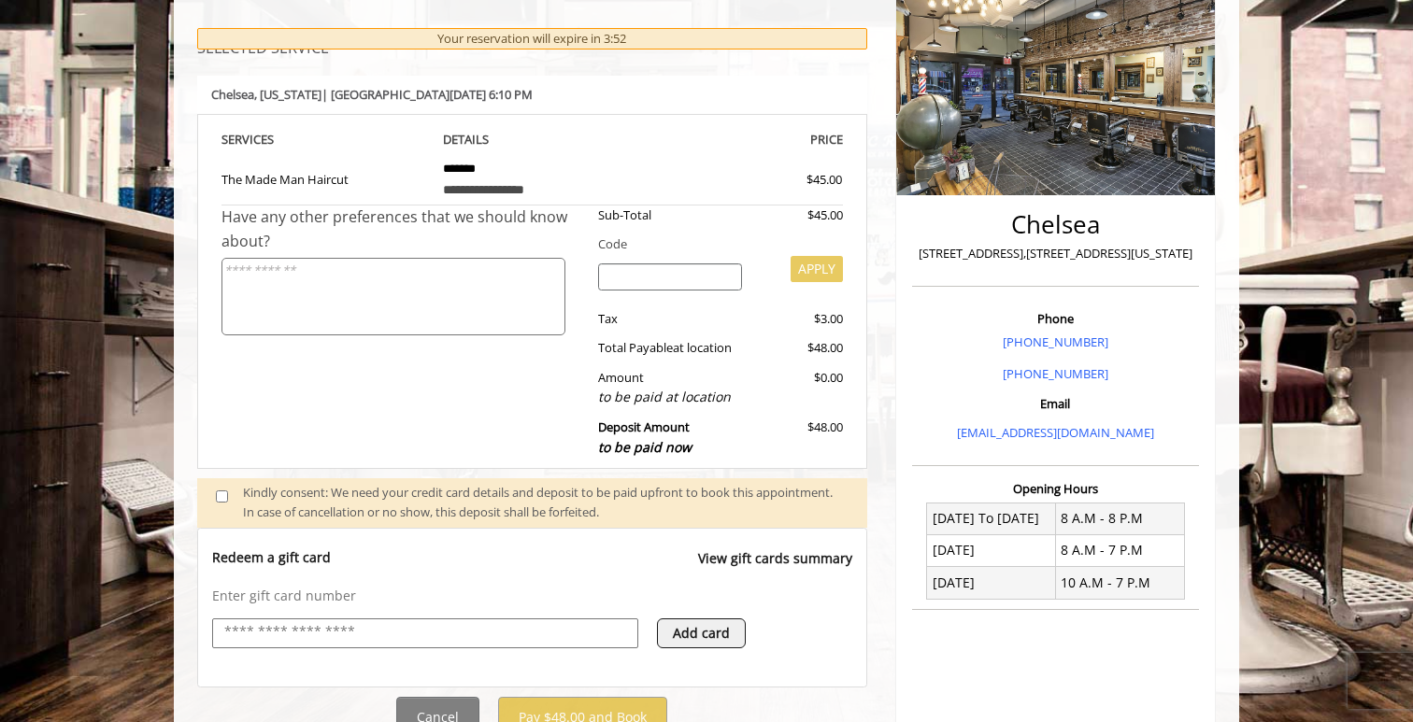
scroll to position [330, 0]
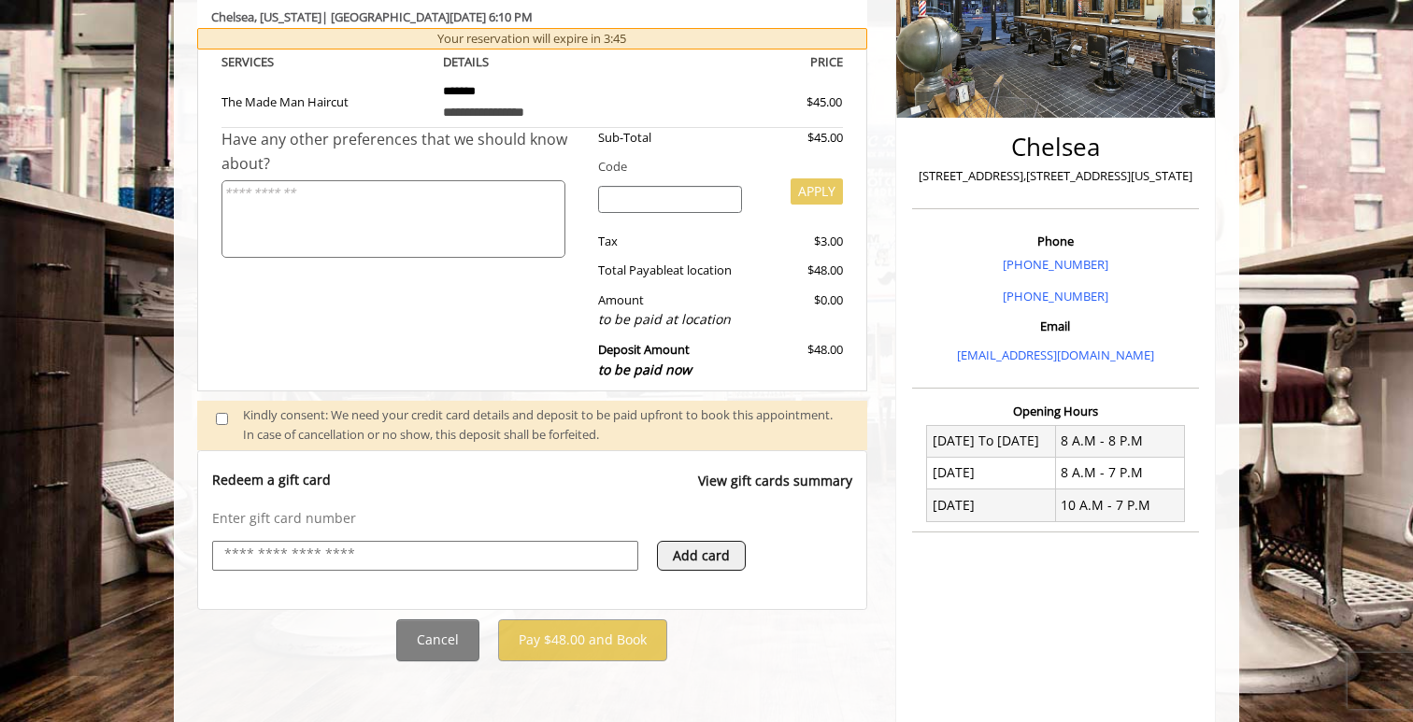
click at [678, 472] on div "Redeem a gift card View gift cards summary" at bounding box center [532, 490] width 640 height 38
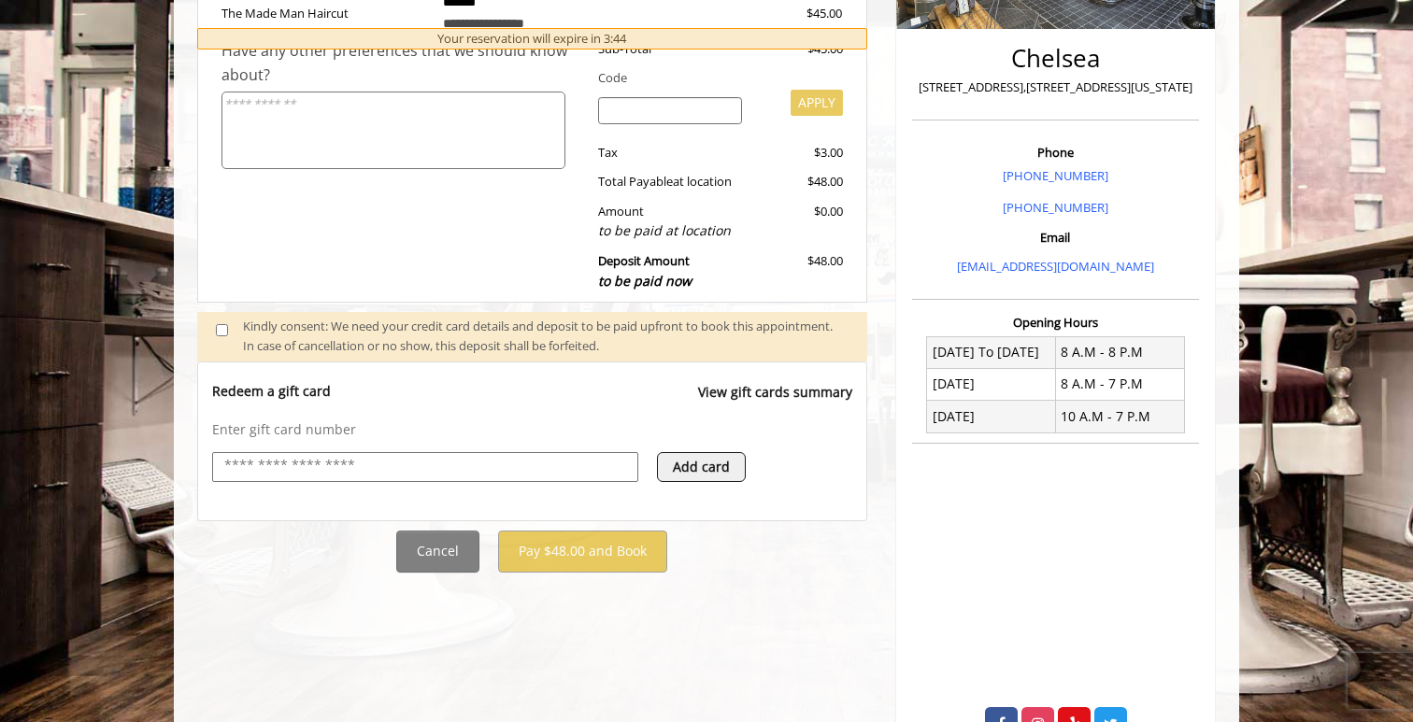
scroll to position [458, 0]
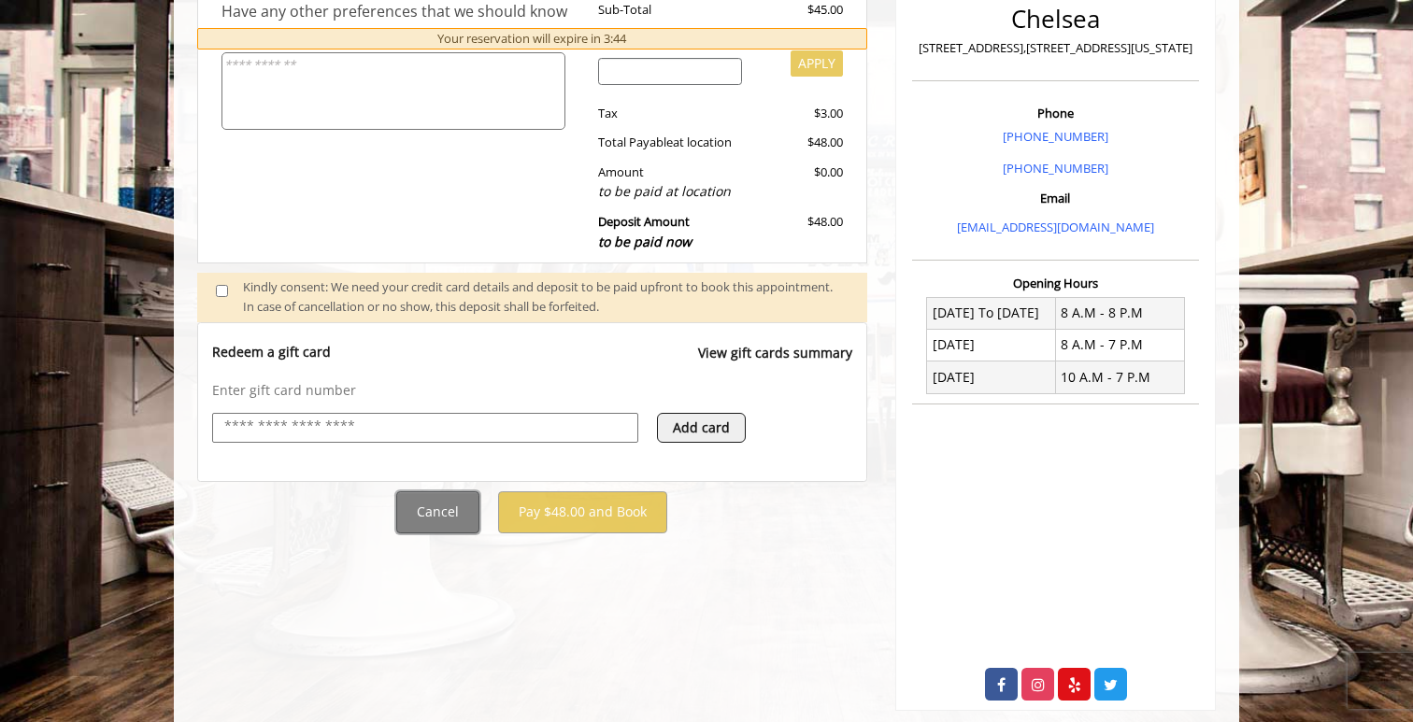
click at [441, 513] on button "Cancel" at bounding box center [437, 513] width 83 height 42
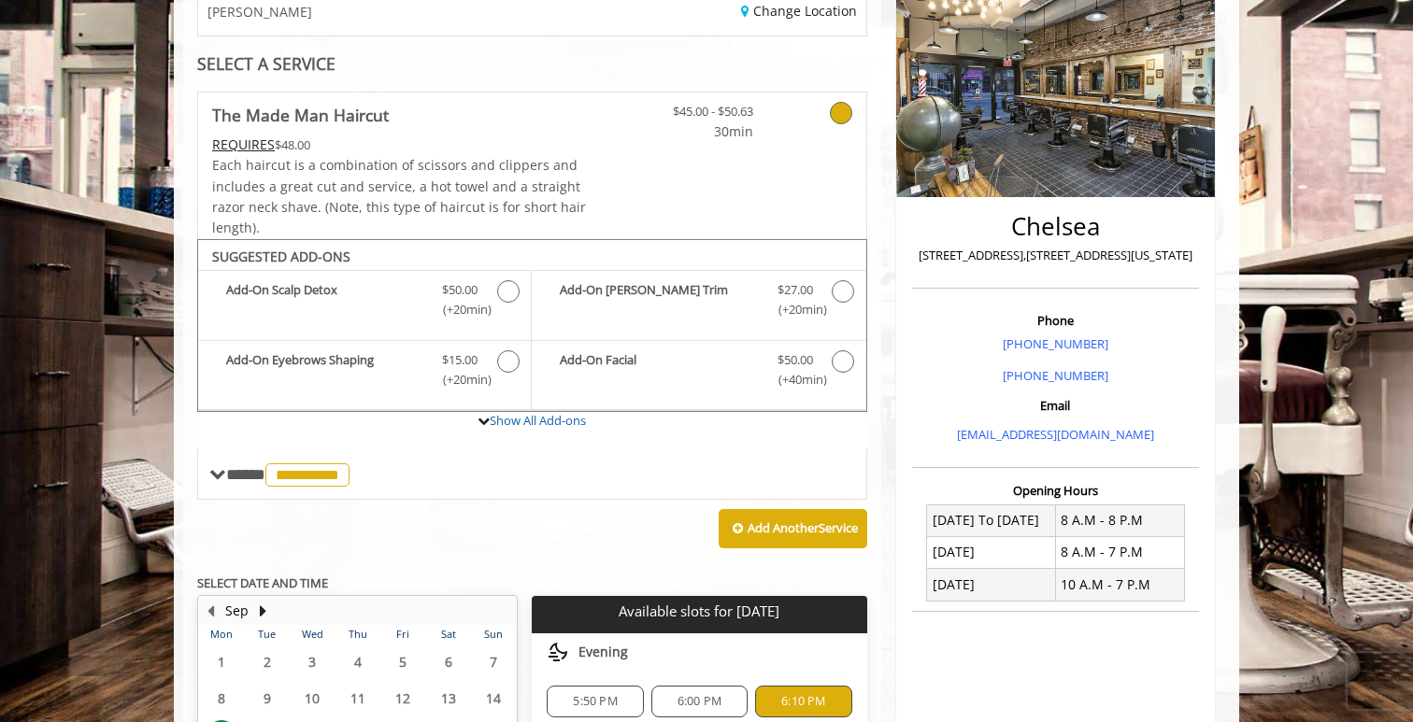
scroll to position [0, 0]
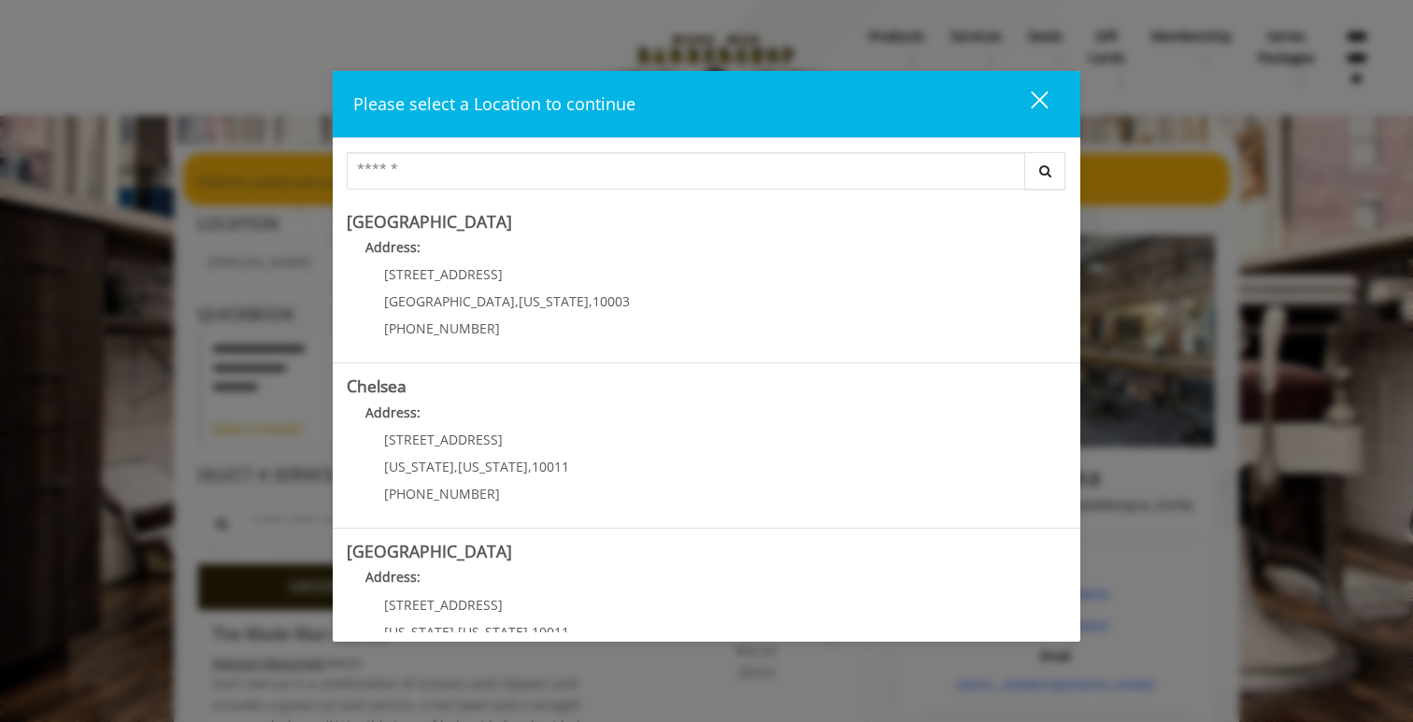
click at [1043, 103] on div "close dialog" at bounding box center [1040, 101] width 18 height 18
